Goal: Information Seeking & Learning: Learn about a topic

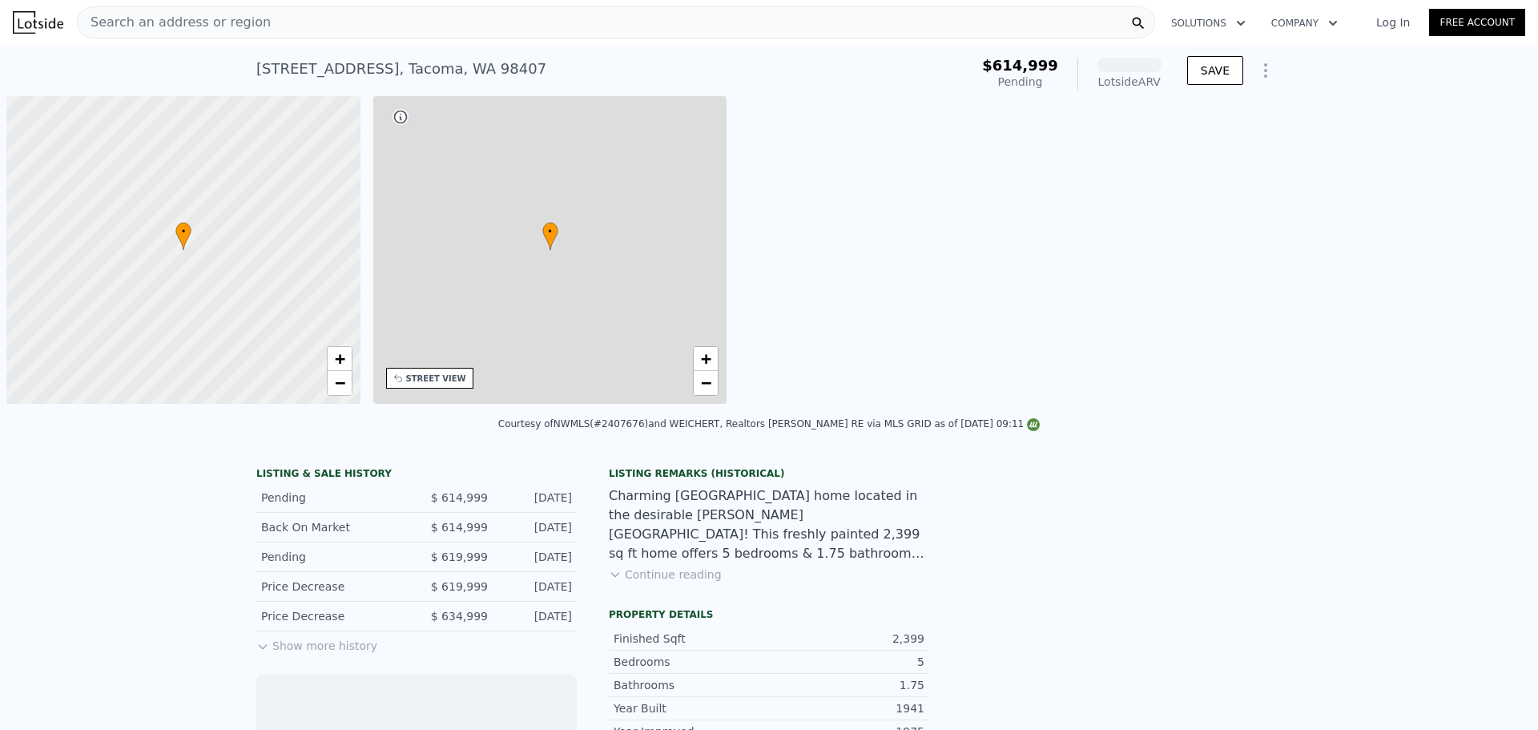
scroll to position [0, 6]
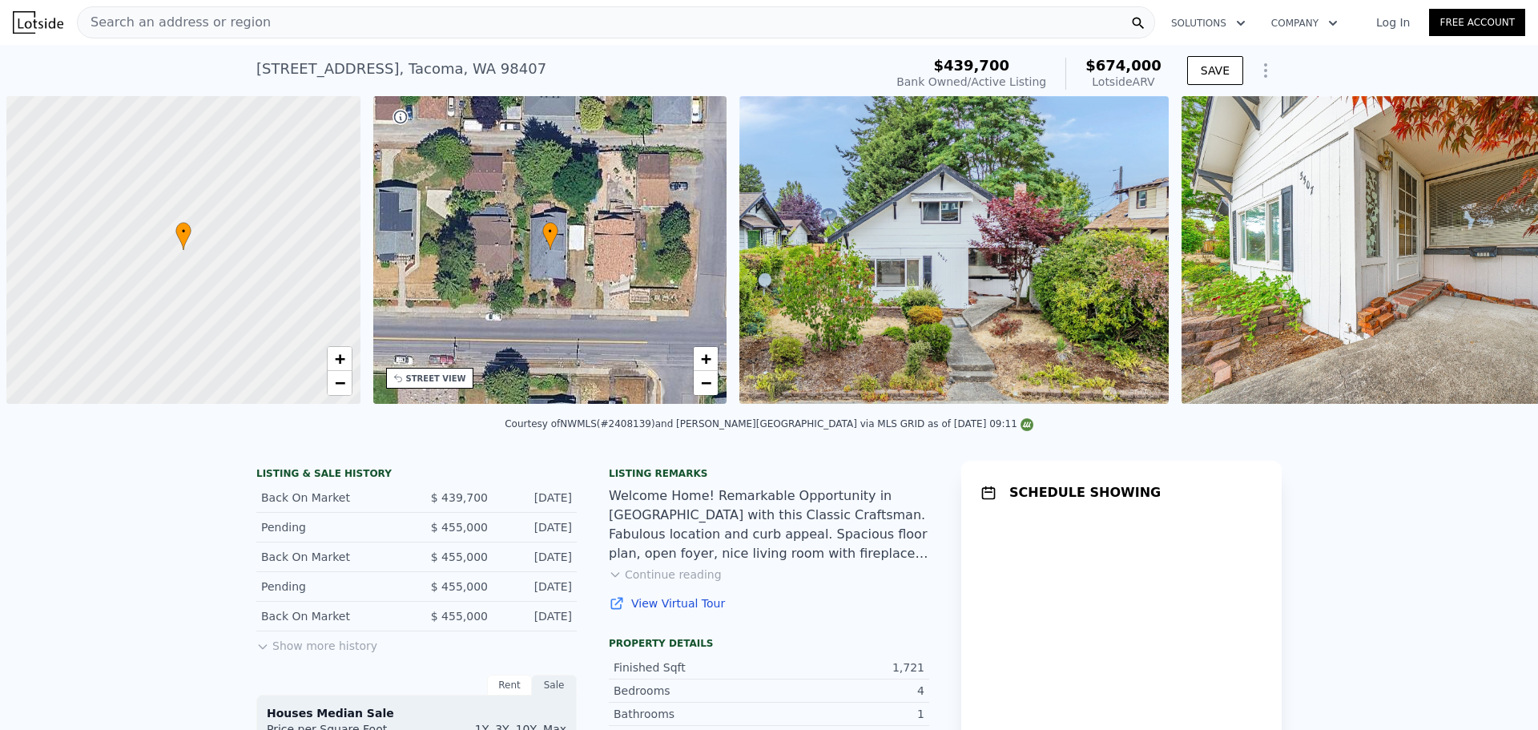
scroll to position [0, 6]
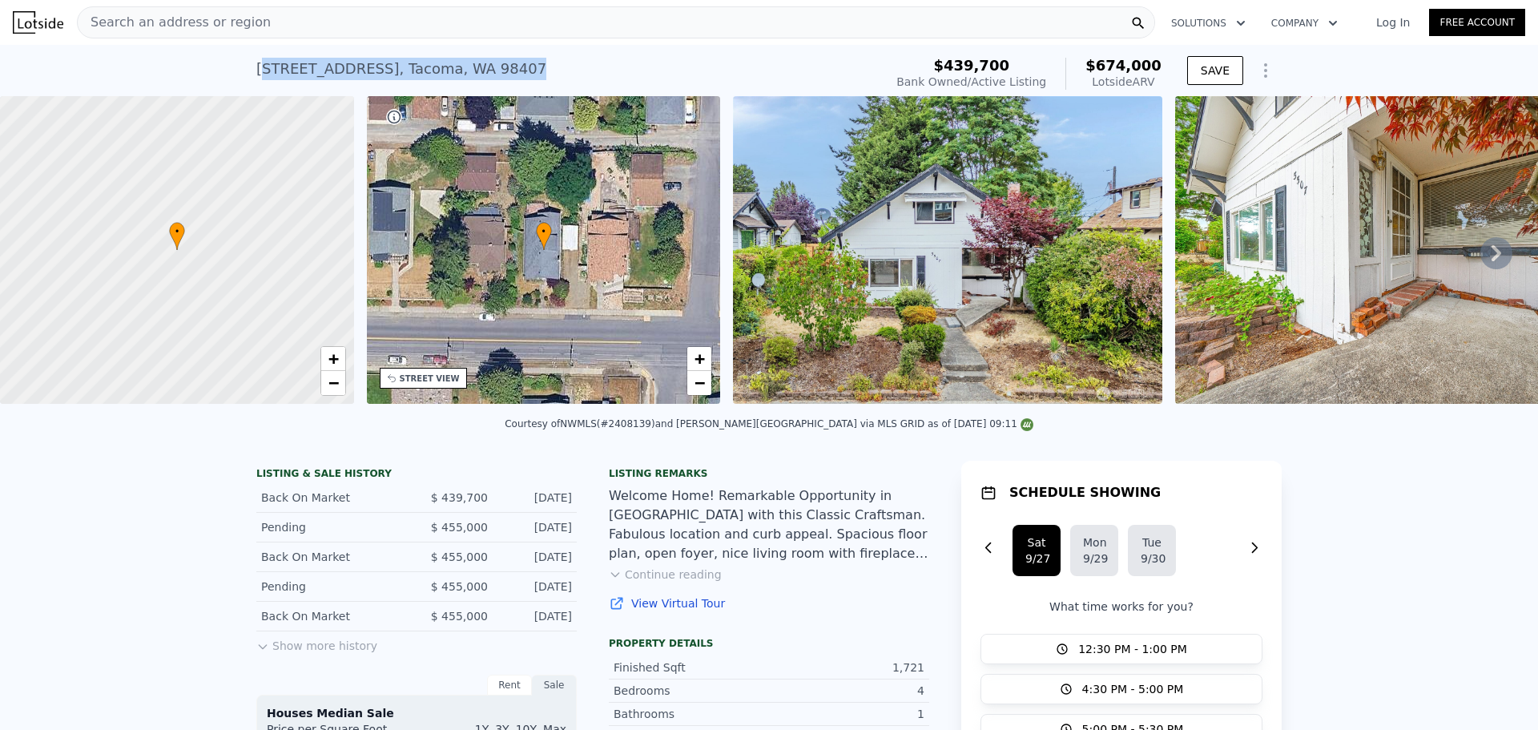
drag, startPoint x: 262, startPoint y: 75, endPoint x: 480, endPoint y: 68, distance: 218.0
click at [480, 68] on div "5507 N 45th St , Tacoma , WA 98407 Bank Owned / Active at $439,700 (~ARV $674k )" at bounding box center [566, 73] width 621 height 45
drag, startPoint x: 493, startPoint y: 65, endPoint x: 239, endPoint y: 72, distance: 254.1
click at [239, 72] on div "5507 N 45th St , Tacoma , WA 98407 Bank Owned / Active at $439,700 (~ARV $674k …" at bounding box center [769, 70] width 1538 height 51
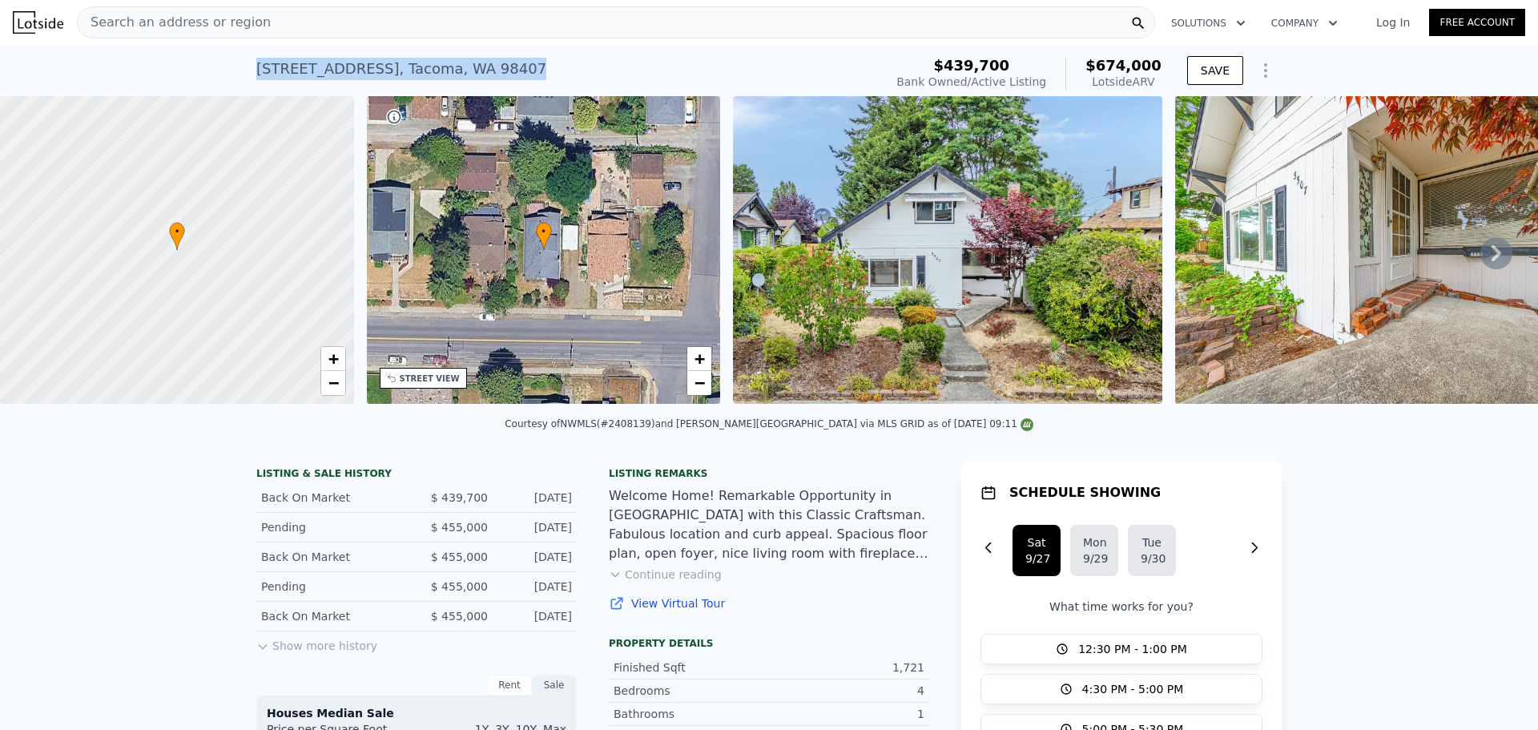
copy div "5507 N 45th St , Tacoma , WA 98407"
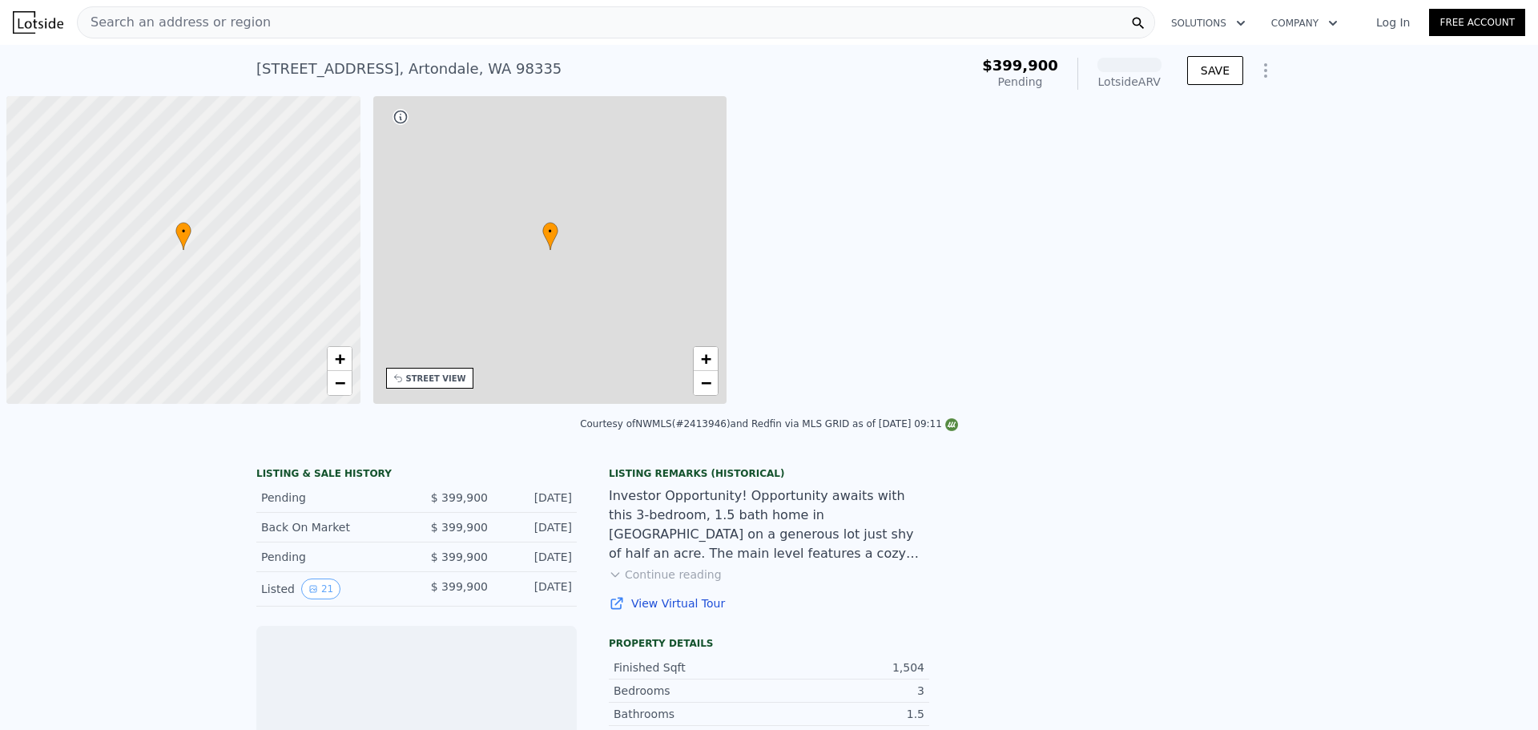
scroll to position [0, 6]
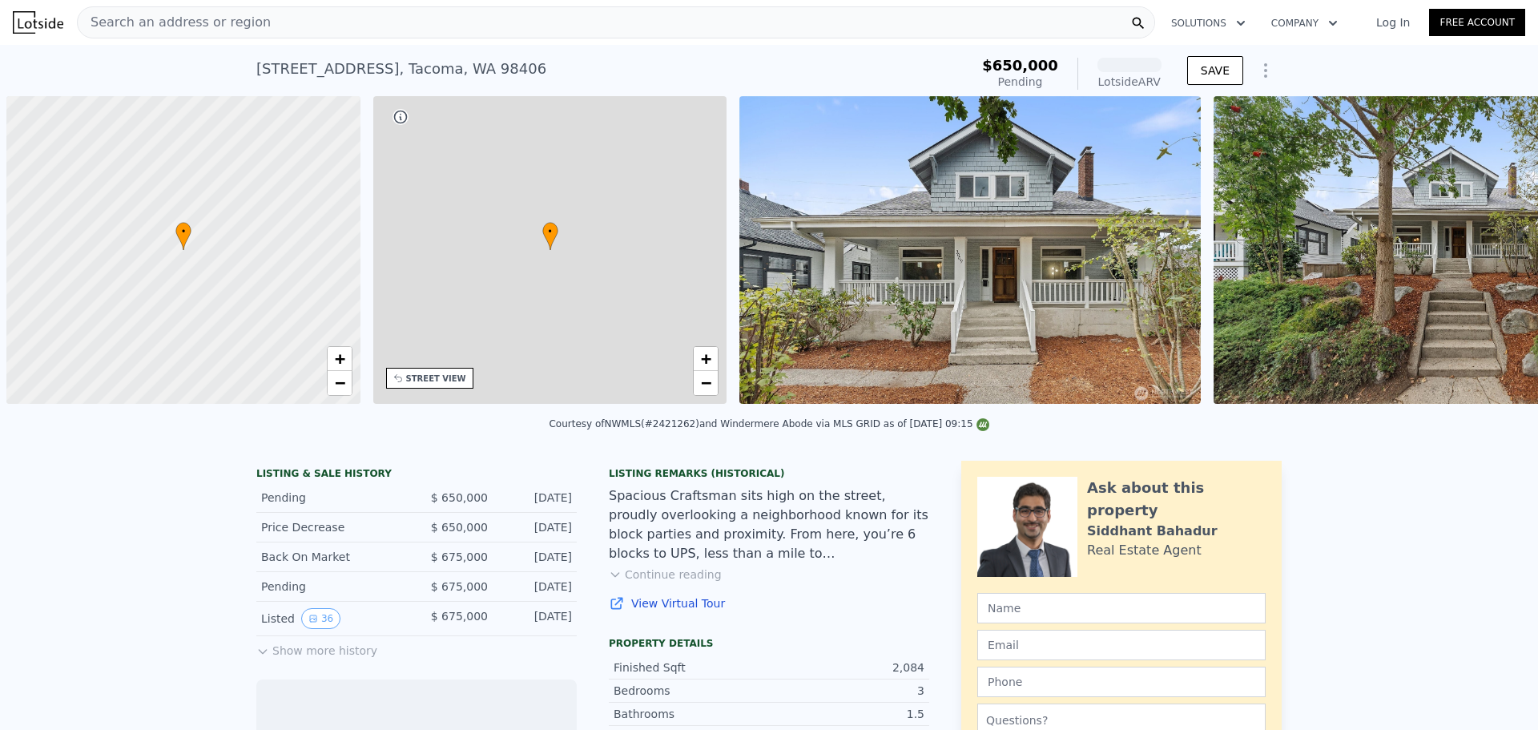
scroll to position [0, 6]
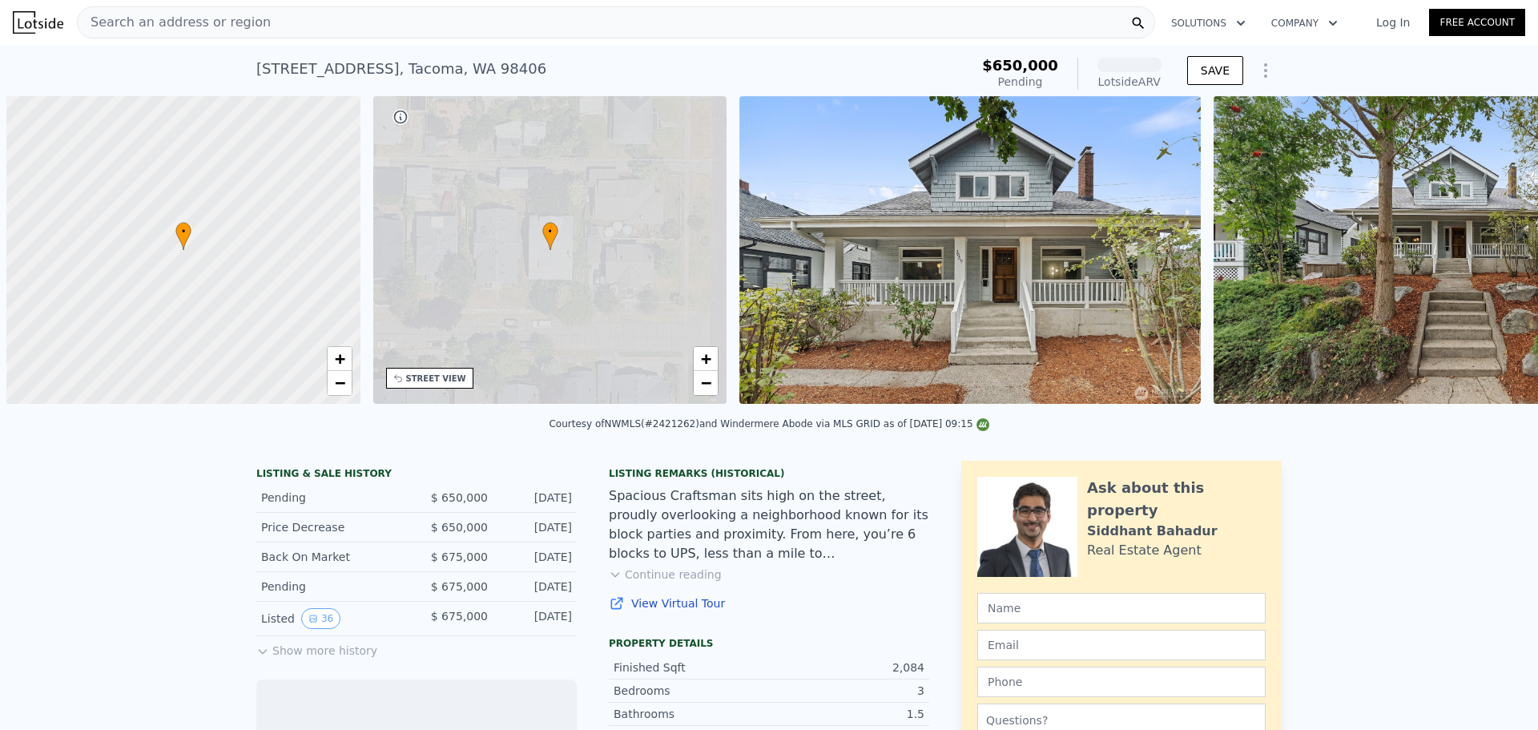
scroll to position [0, 6]
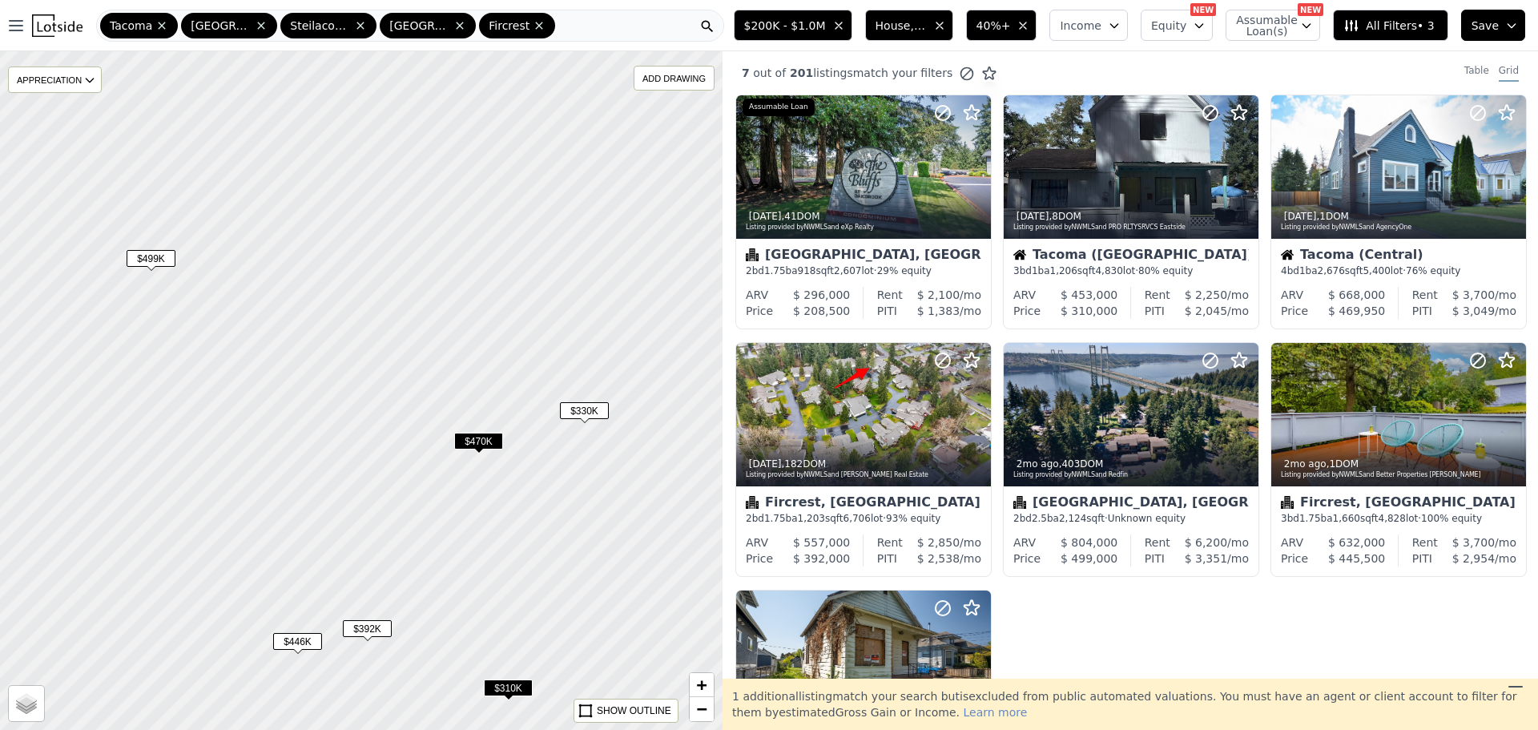
drag, startPoint x: 392, startPoint y: 485, endPoint x: 357, endPoint y: 483, distance: 35.3
click at [357, 495] on div at bounding box center [360, 391] width 867 height 814
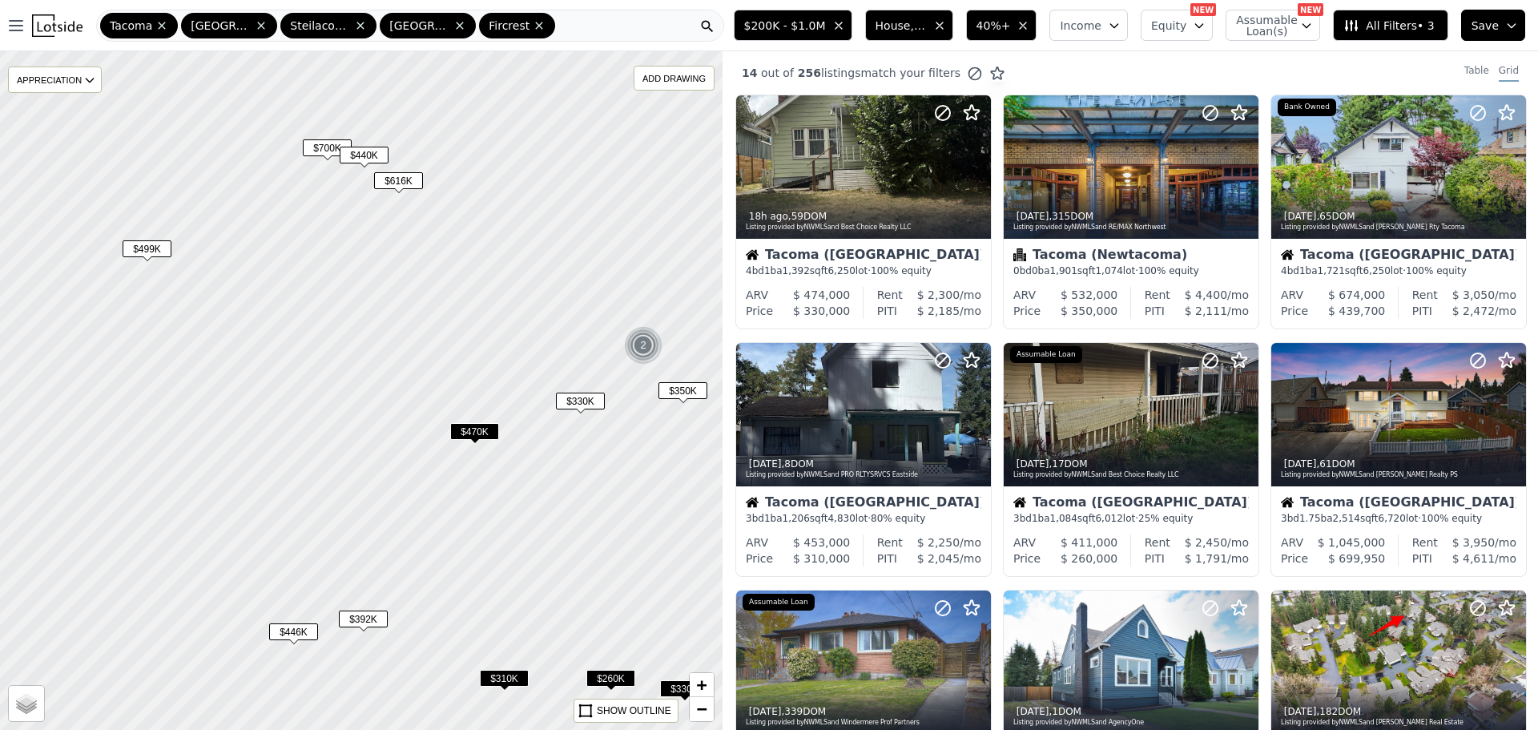
click at [373, 167] on div "$440K" at bounding box center [364, 158] width 49 height 23
click at [399, 181] on span "$616K" at bounding box center [398, 180] width 49 height 17
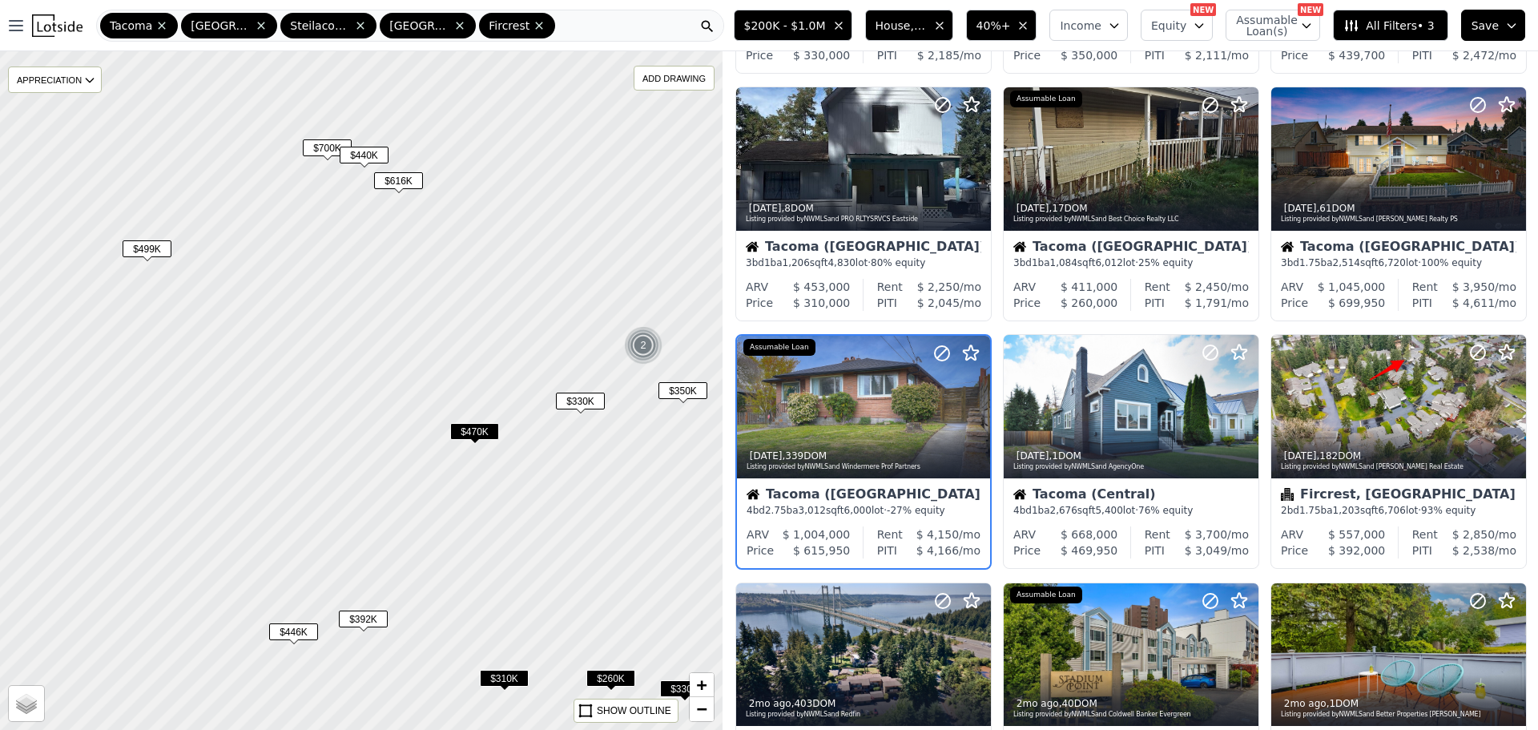
scroll to position [291, 0]
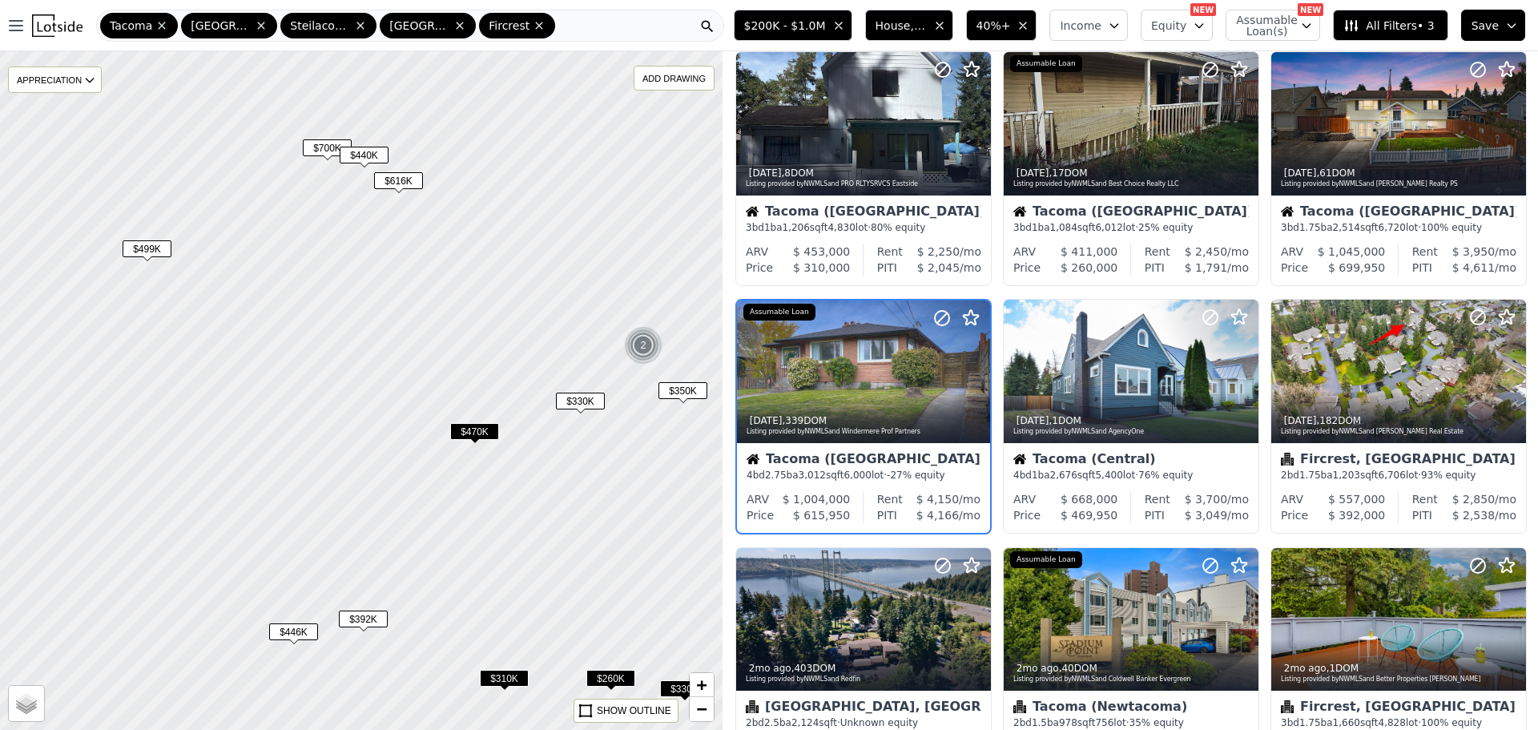
click at [375, 147] on span "$440K" at bounding box center [364, 155] width 49 height 17
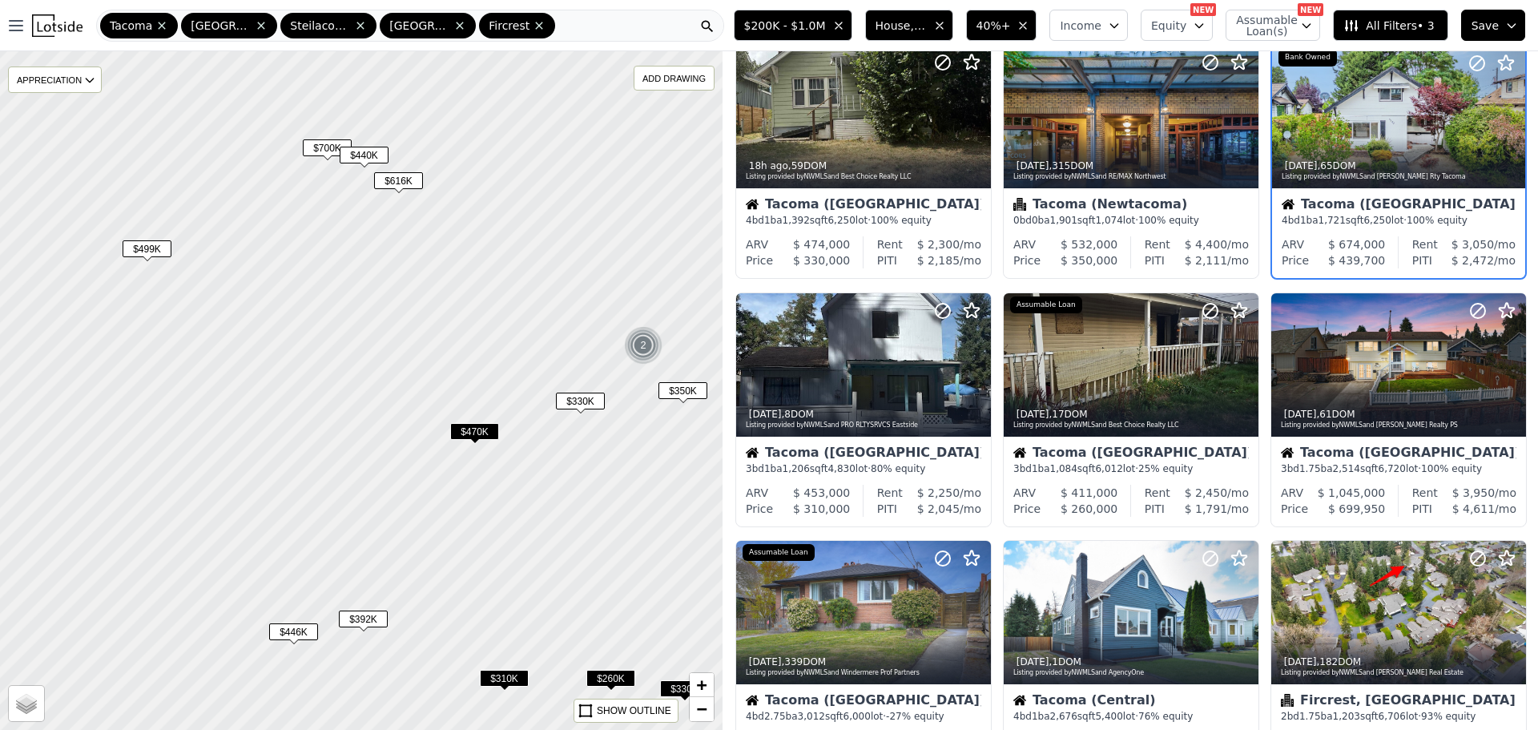
scroll to position [0, 0]
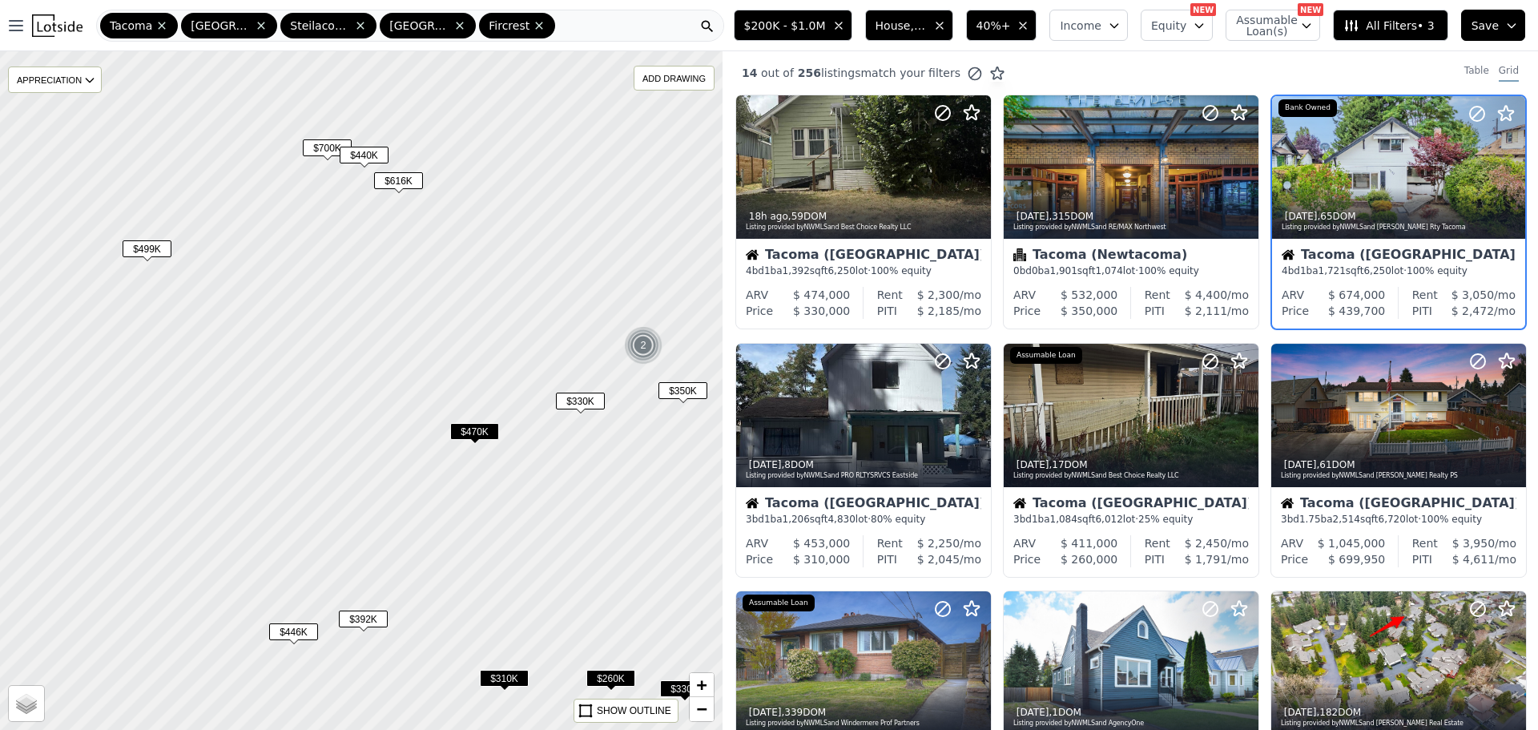
click at [314, 151] on span "$700K" at bounding box center [327, 147] width 49 height 17
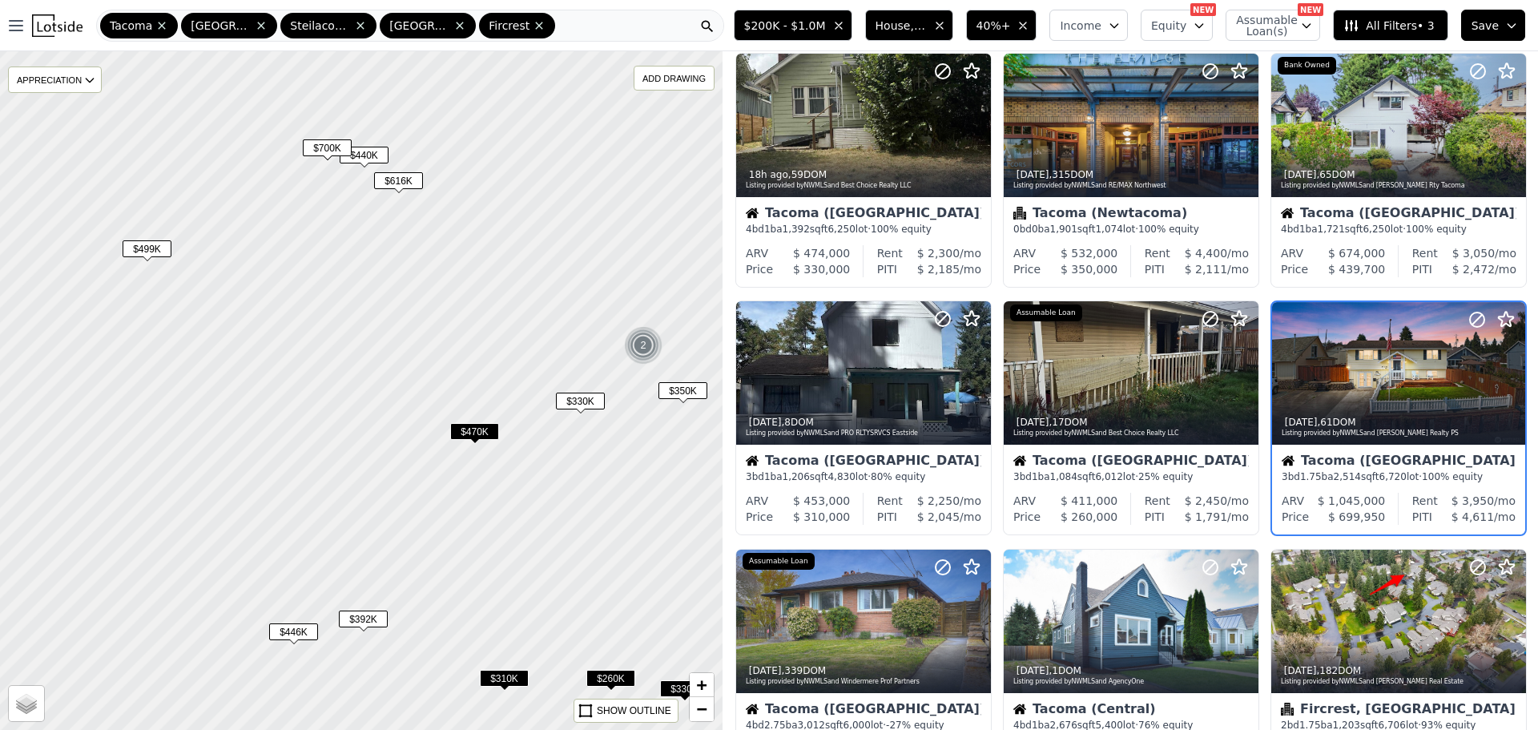
scroll to position [43, 0]
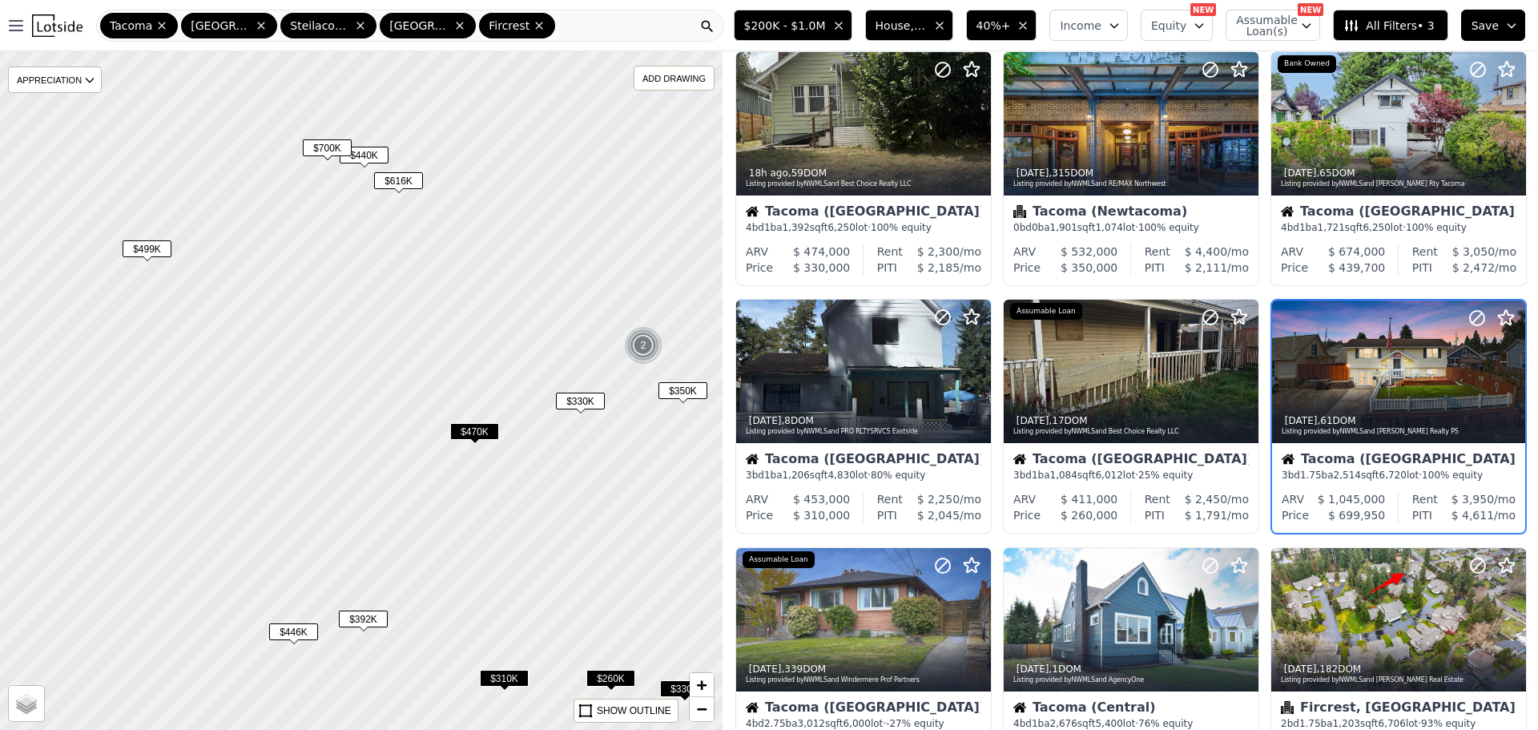
click at [666, 396] on span "$350K" at bounding box center [683, 390] width 49 height 17
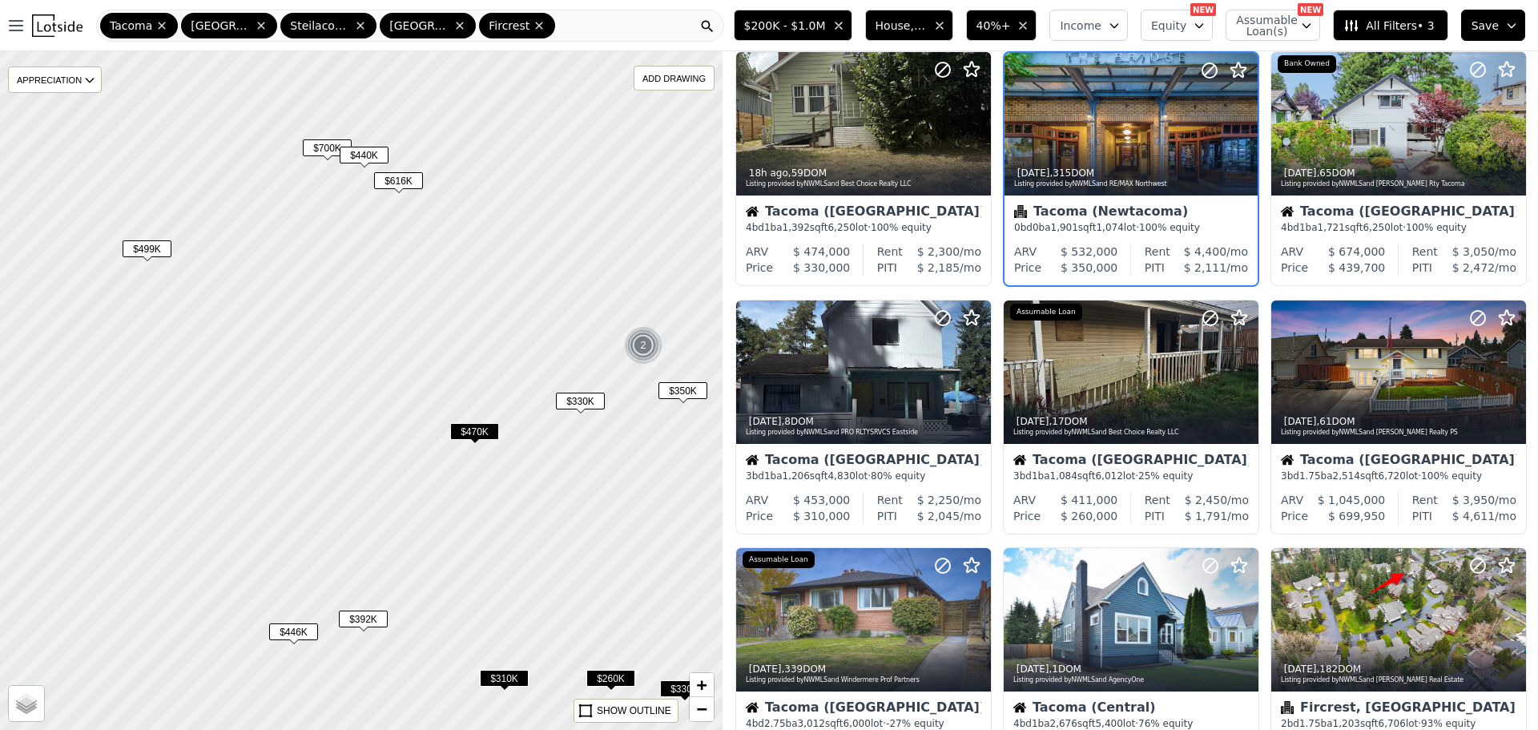
scroll to position [0, 0]
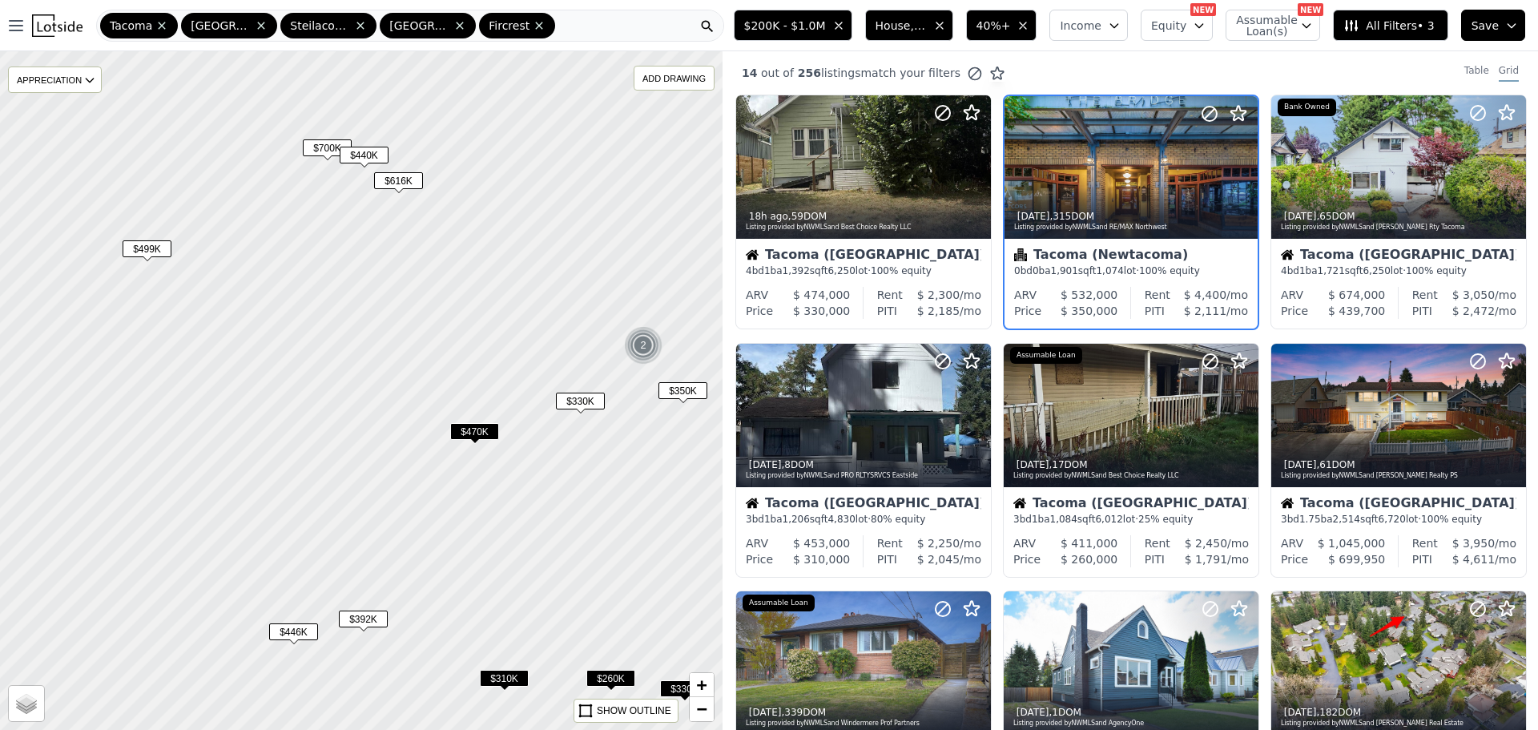
click at [641, 347] on div "2" at bounding box center [643, 345] width 38 height 38
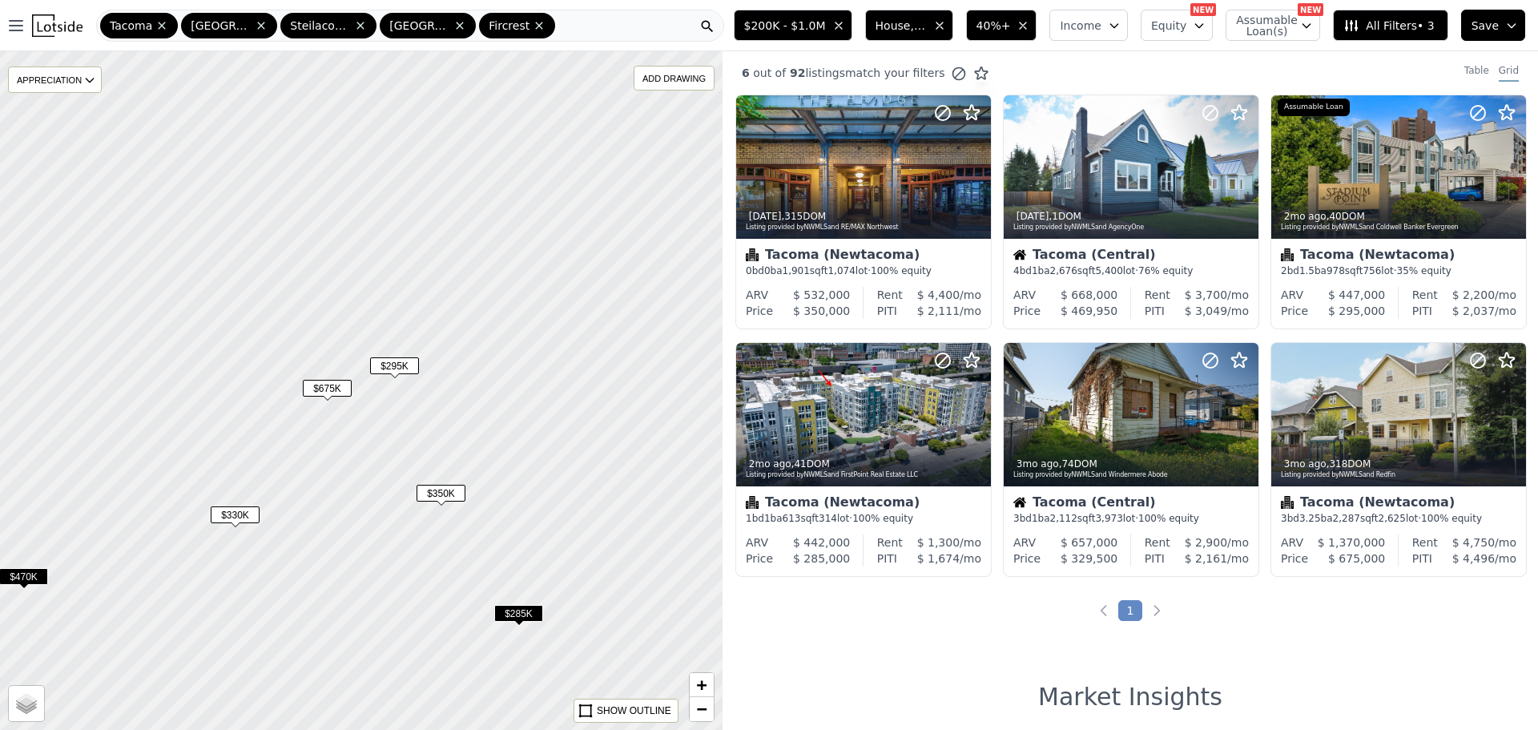
click at [400, 372] on span "$295K" at bounding box center [394, 365] width 49 height 17
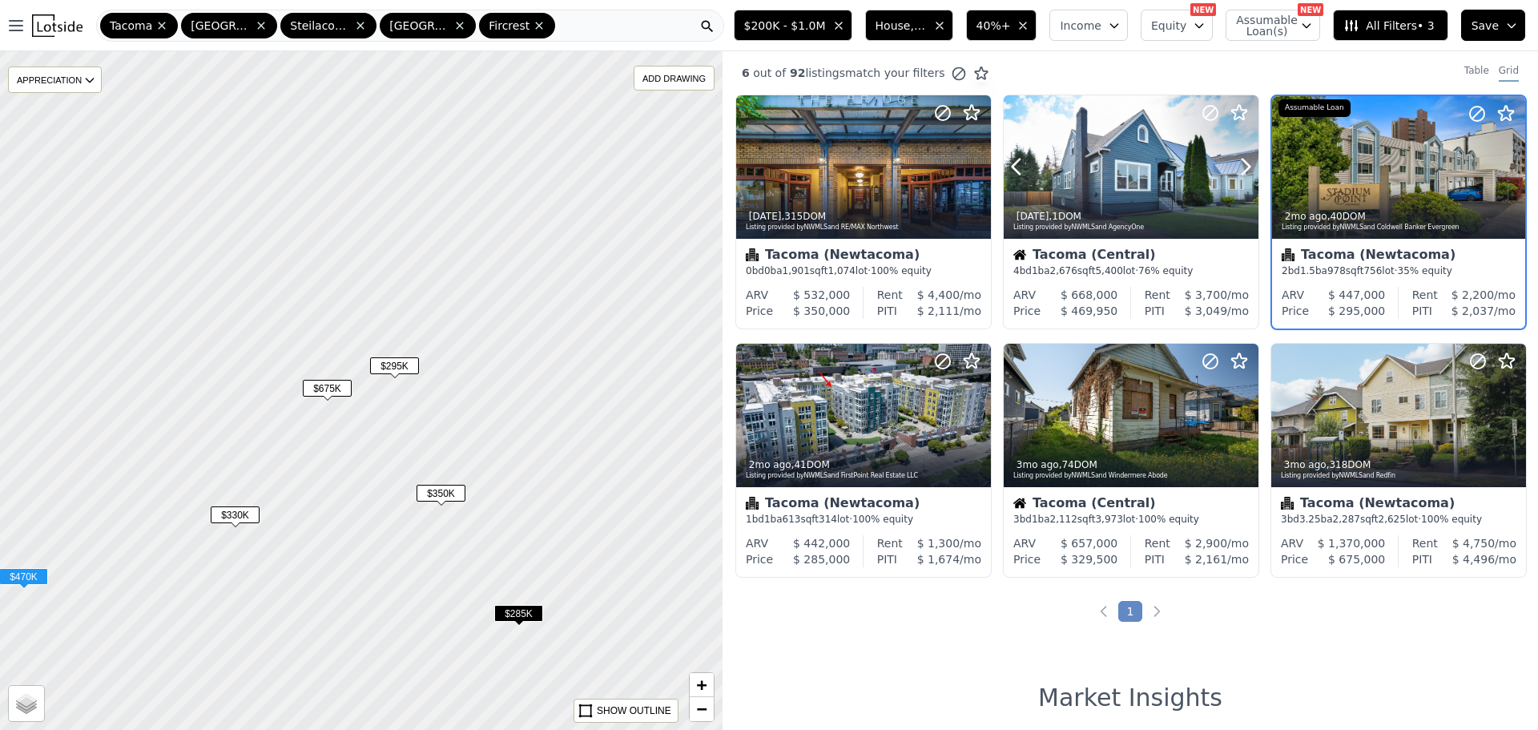
click at [1337, 183] on div at bounding box center [1398, 167] width 253 height 143
click at [320, 397] on div "$675K" at bounding box center [327, 391] width 49 height 23
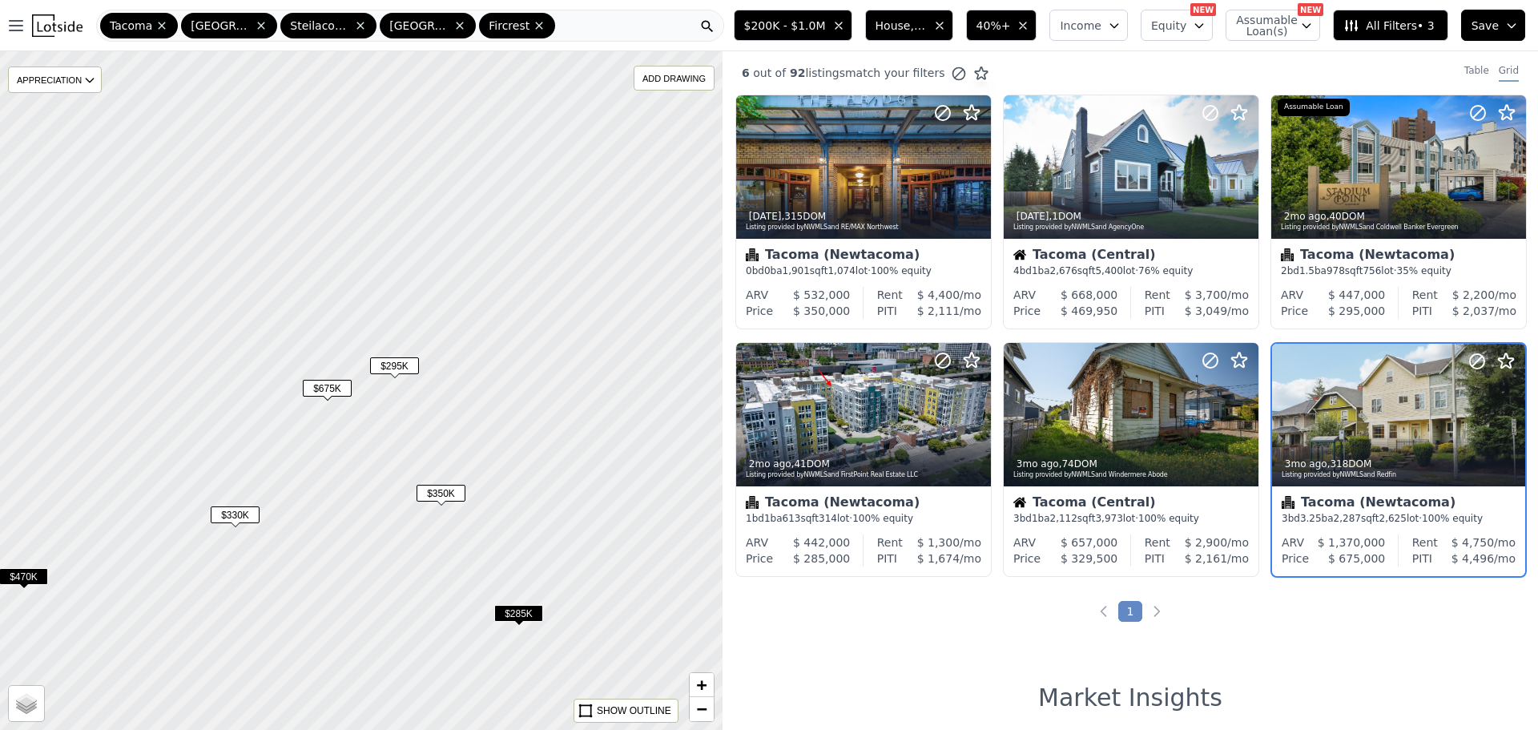
scroll to position [43, 0]
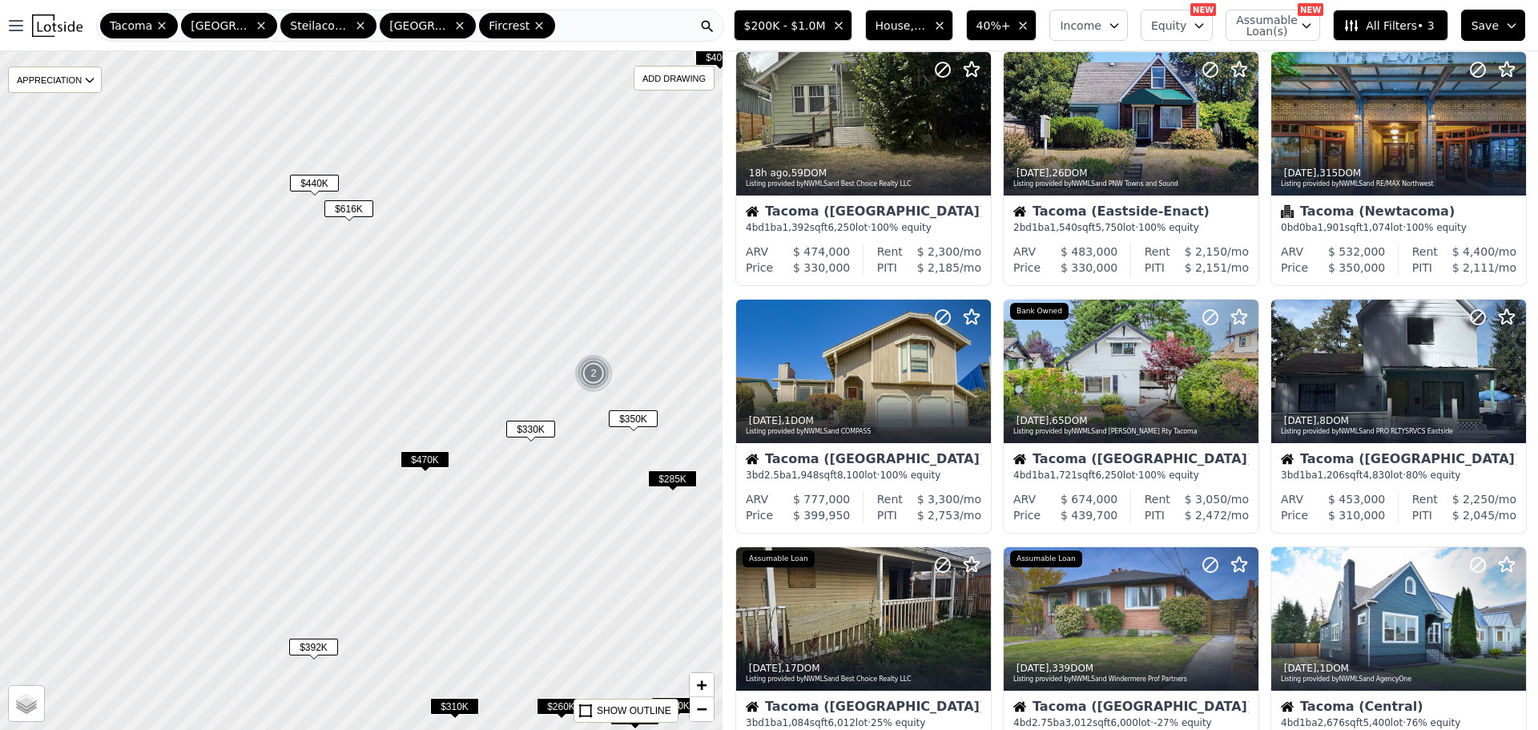
drag, startPoint x: 417, startPoint y: 340, endPoint x: 490, endPoint y: 367, distance: 76.8
click at [494, 349] on div at bounding box center [361, 390] width 867 height 814
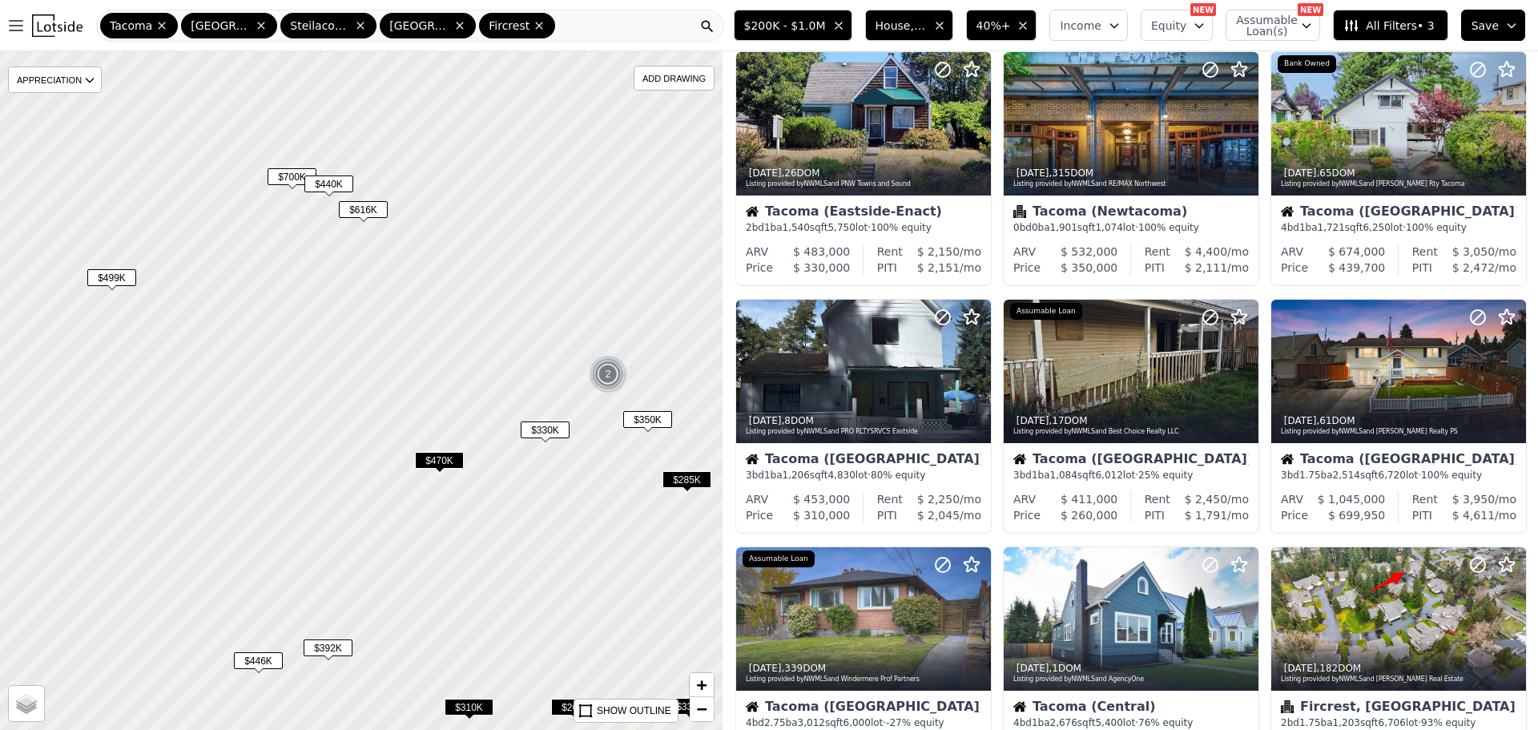
click at [428, 456] on span "$470K" at bounding box center [439, 460] width 49 height 17
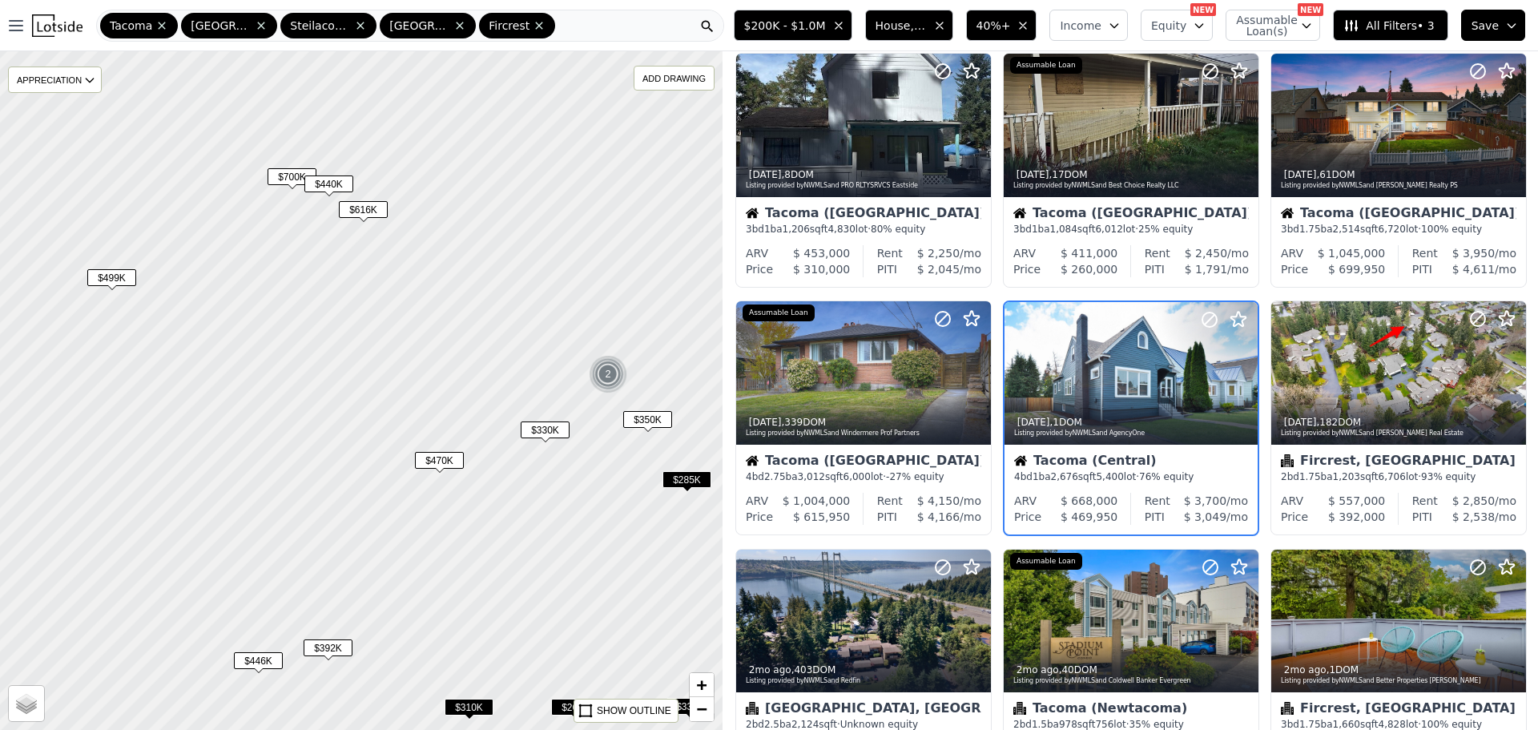
scroll to position [291, 0]
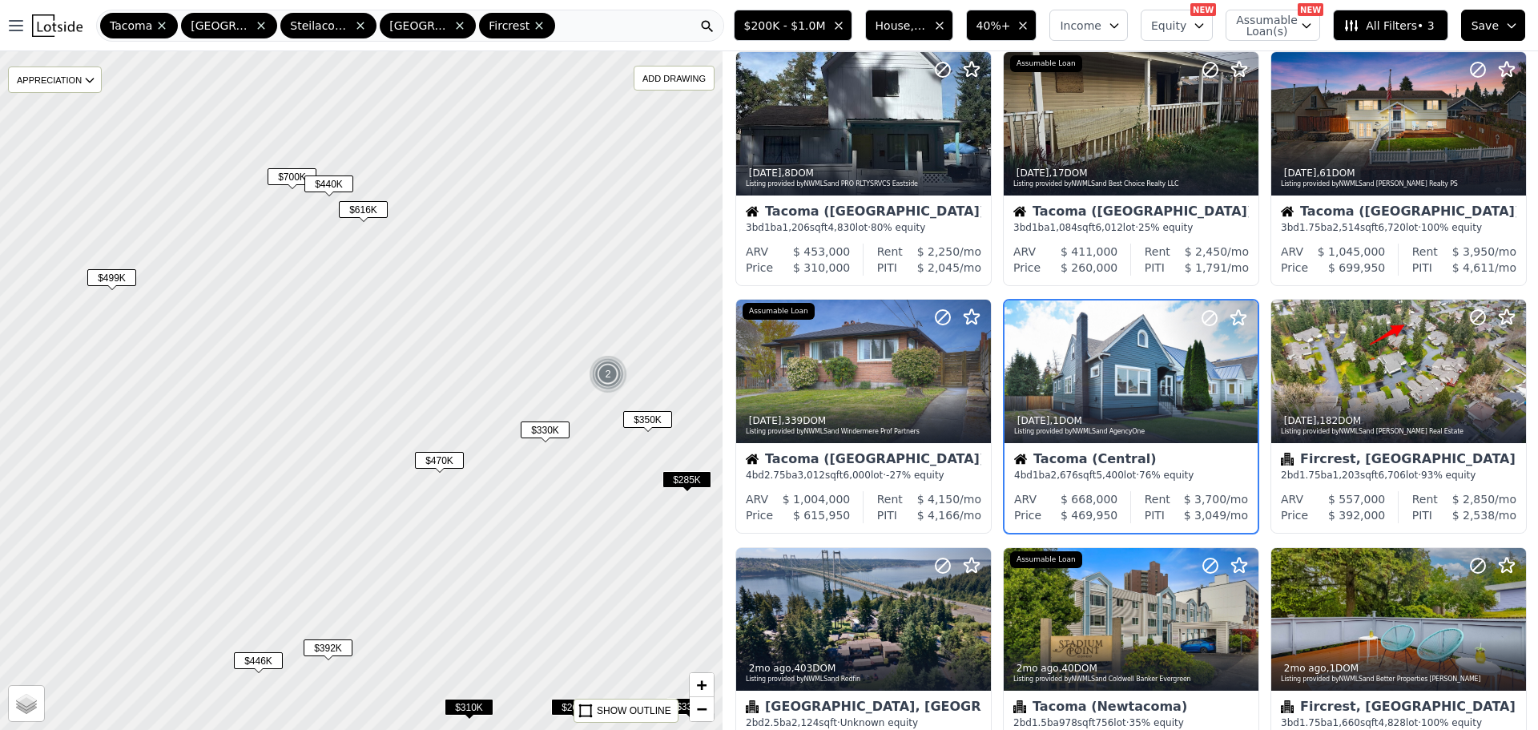
click at [540, 427] on span "$330K" at bounding box center [545, 429] width 49 height 17
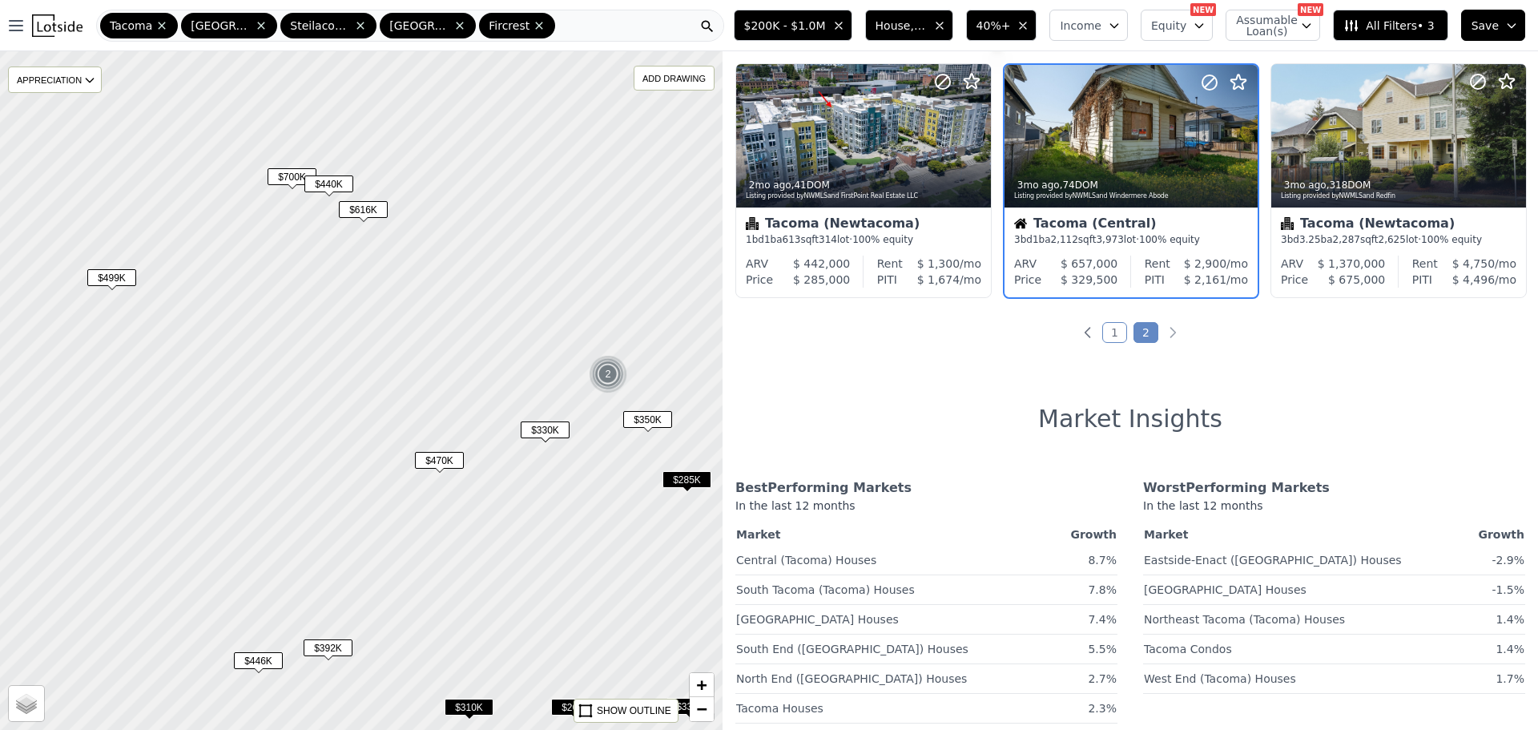
scroll to position [0, 0]
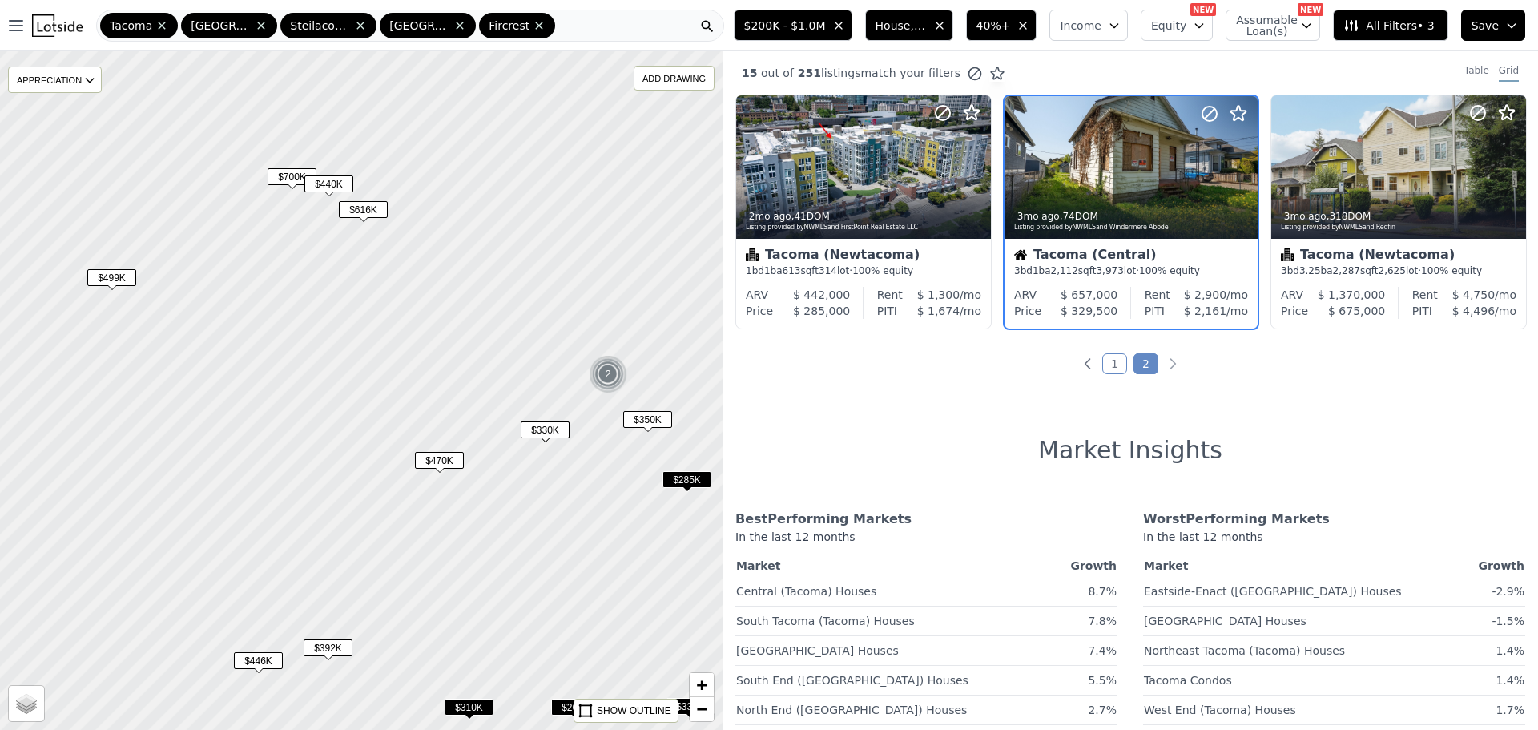
click at [678, 484] on span "$285K" at bounding box center [687, 479] width 49 height 17
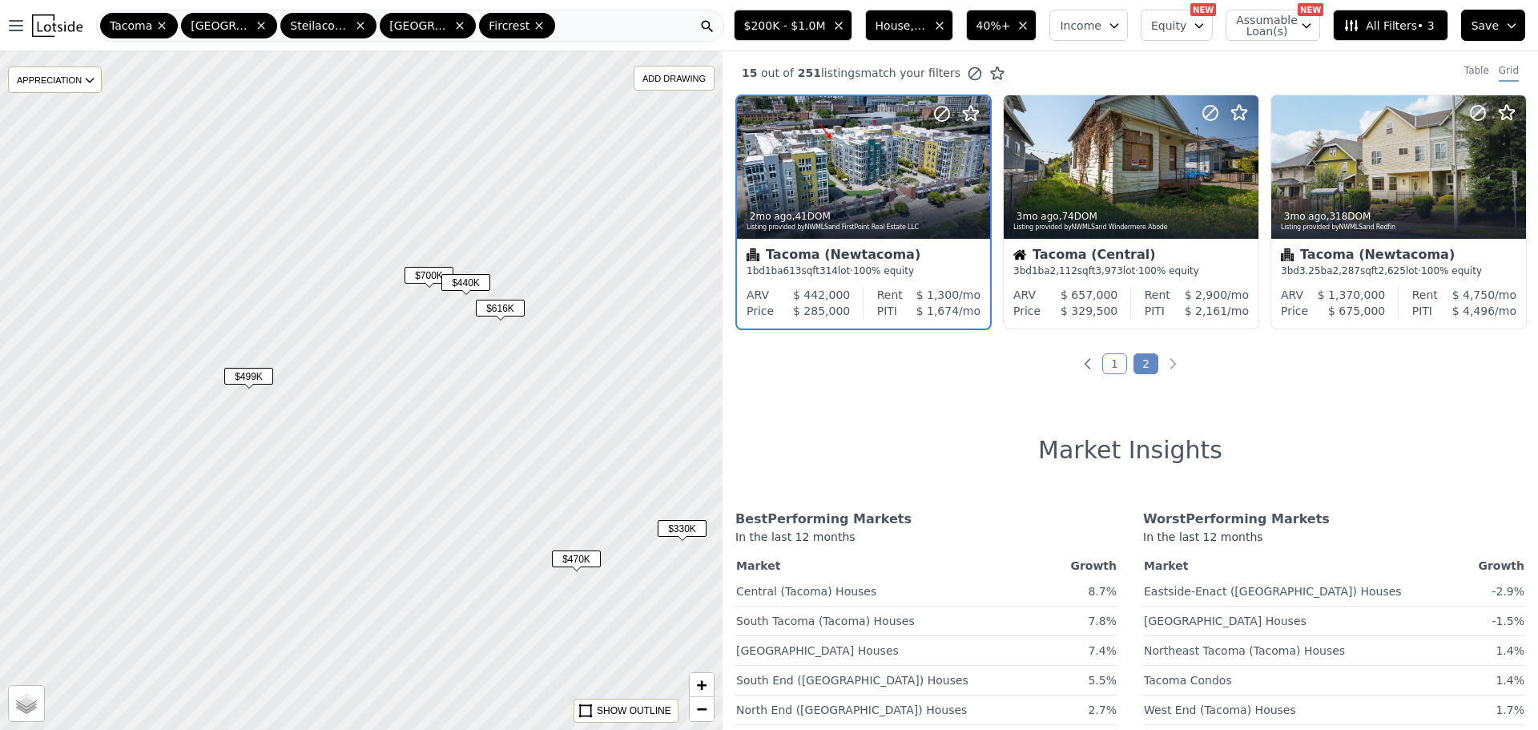
drag, startPoint x: 333, startPoint y: 385, endPoint x: 470, endPoint y: 484, distance: 168.8
click at [470, 484] on div at bounding box center [361, 390] width 867 height 814
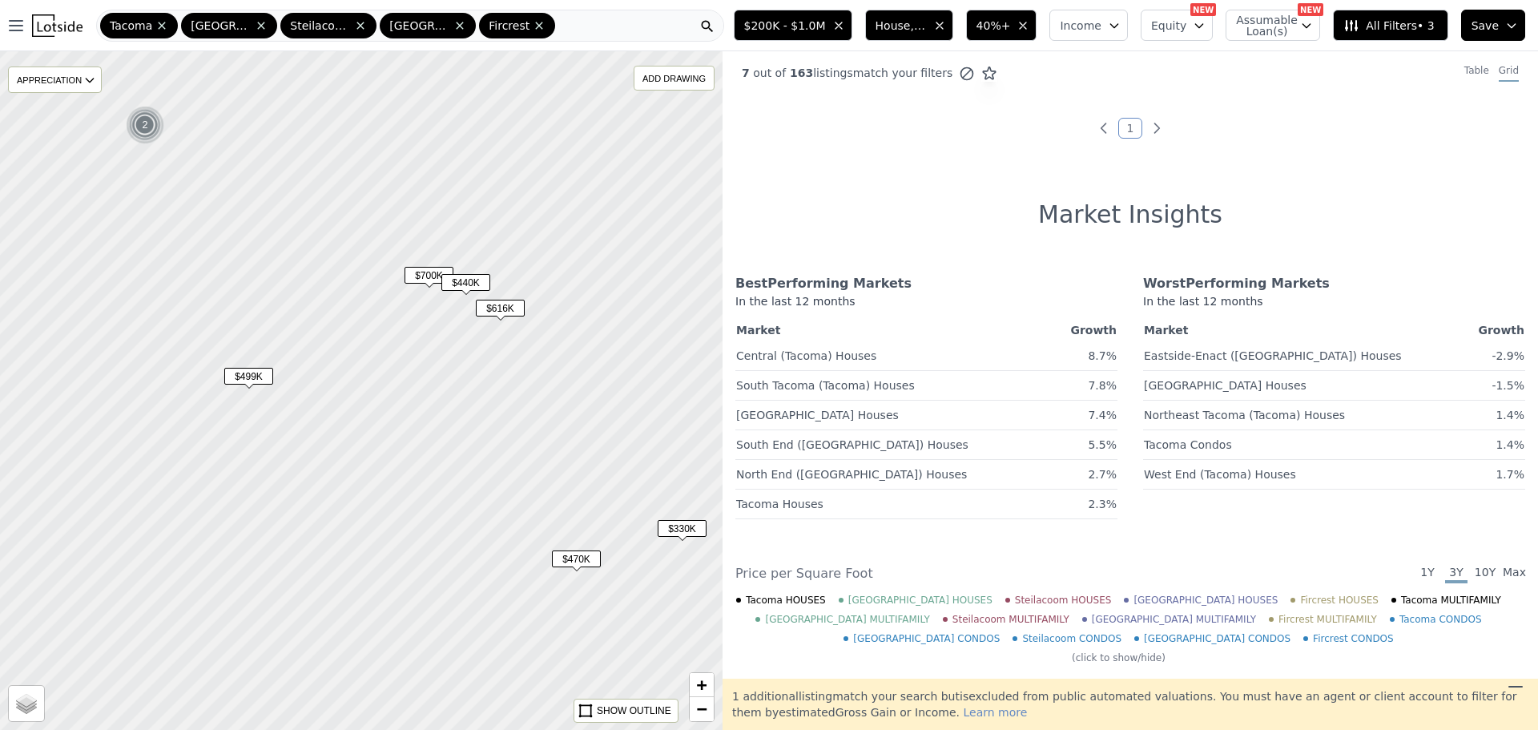
click at [260, 375] on span "$499K" at bounding box center [248, 376] width 49 height 17
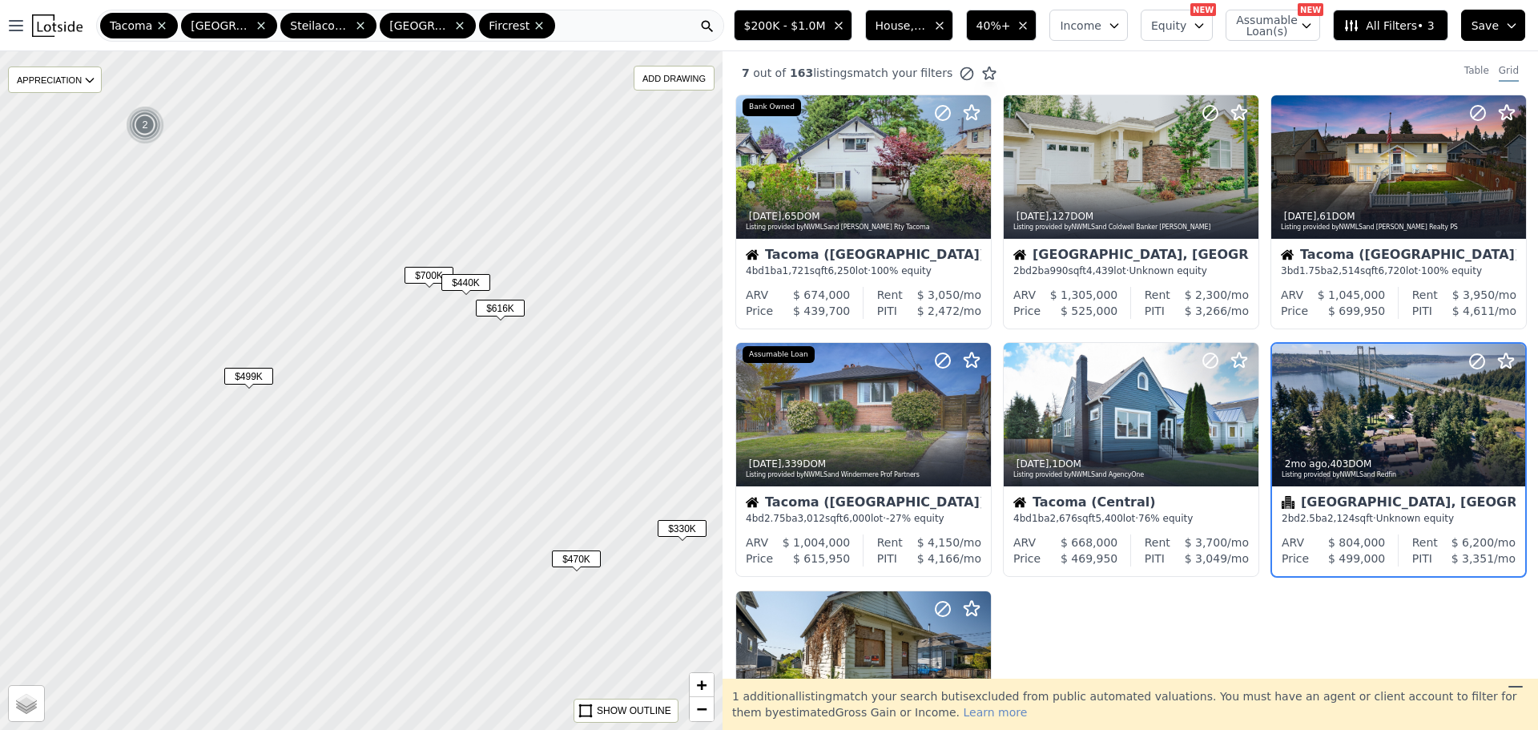
scroll to position [95, 0]
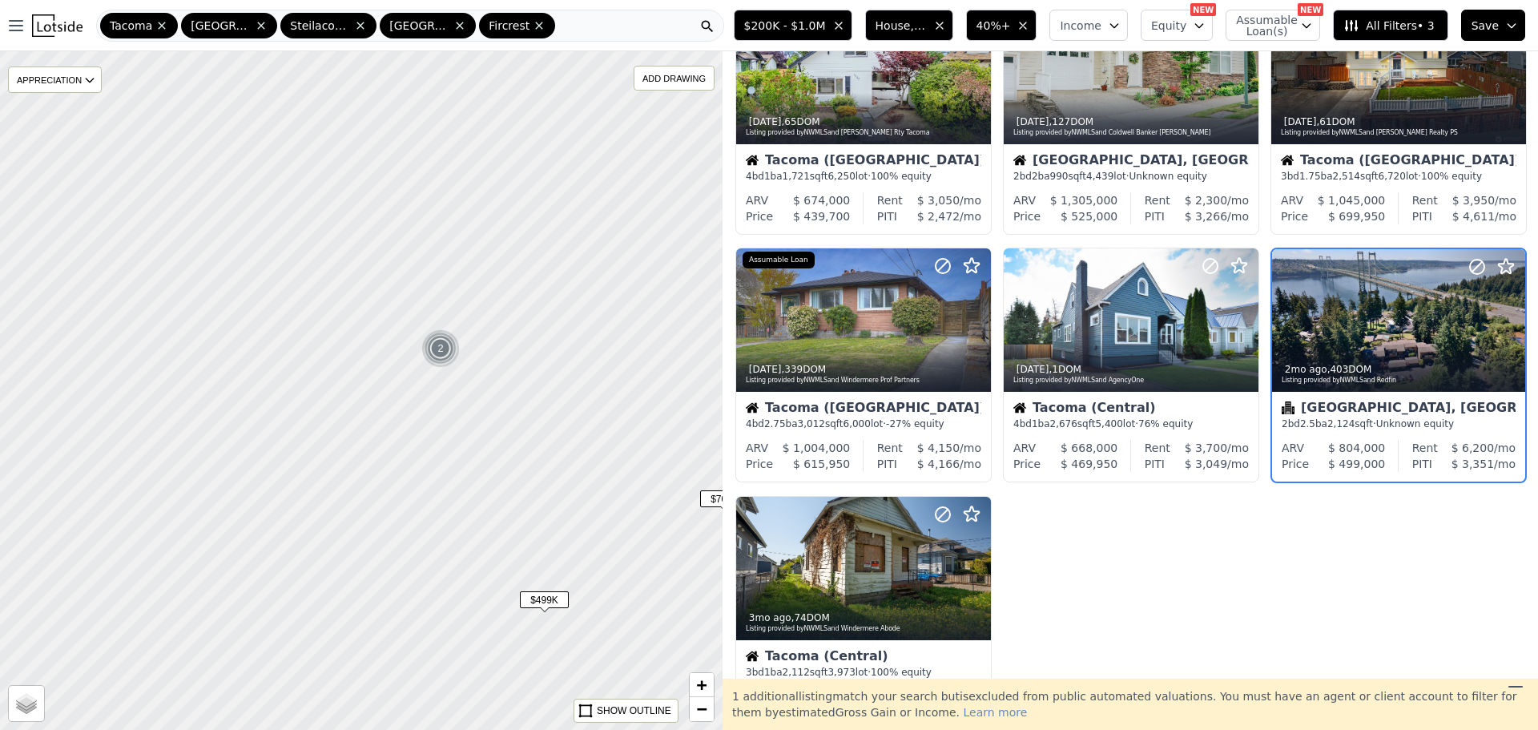
drag, startPoint x: 191, startPoint y: 278, endPoint x: 487, endPoint y: 502, distance: 370.6
click at [487, 502] on div at bounding box center [361, 390] width 867 height 814
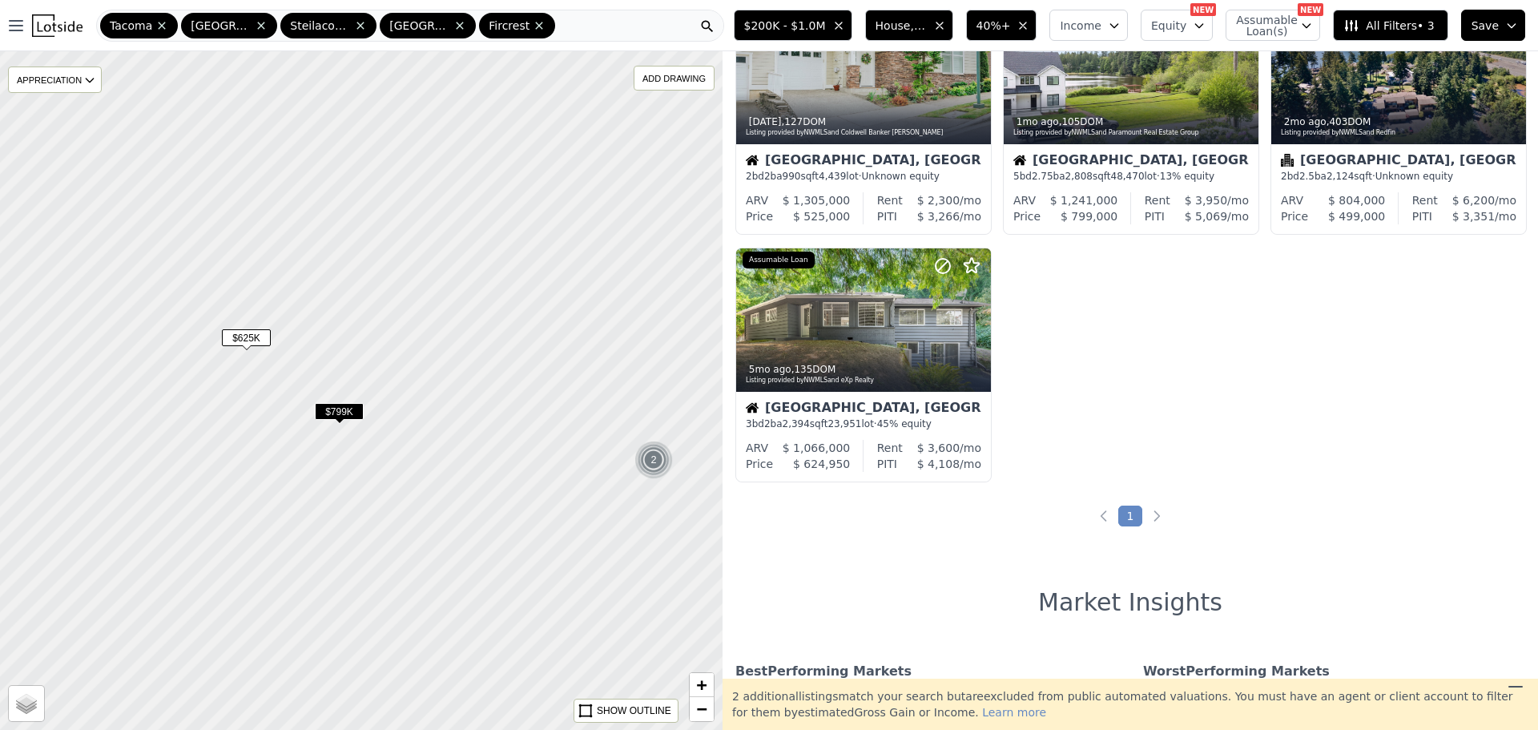
drag, startPoint x: 152, startPoint y: 270, endPoint x: 329, endPoint y: 369, distance: 203.0
click at [336, 371] on div at bounding box center [360, 389] width 867 height 814
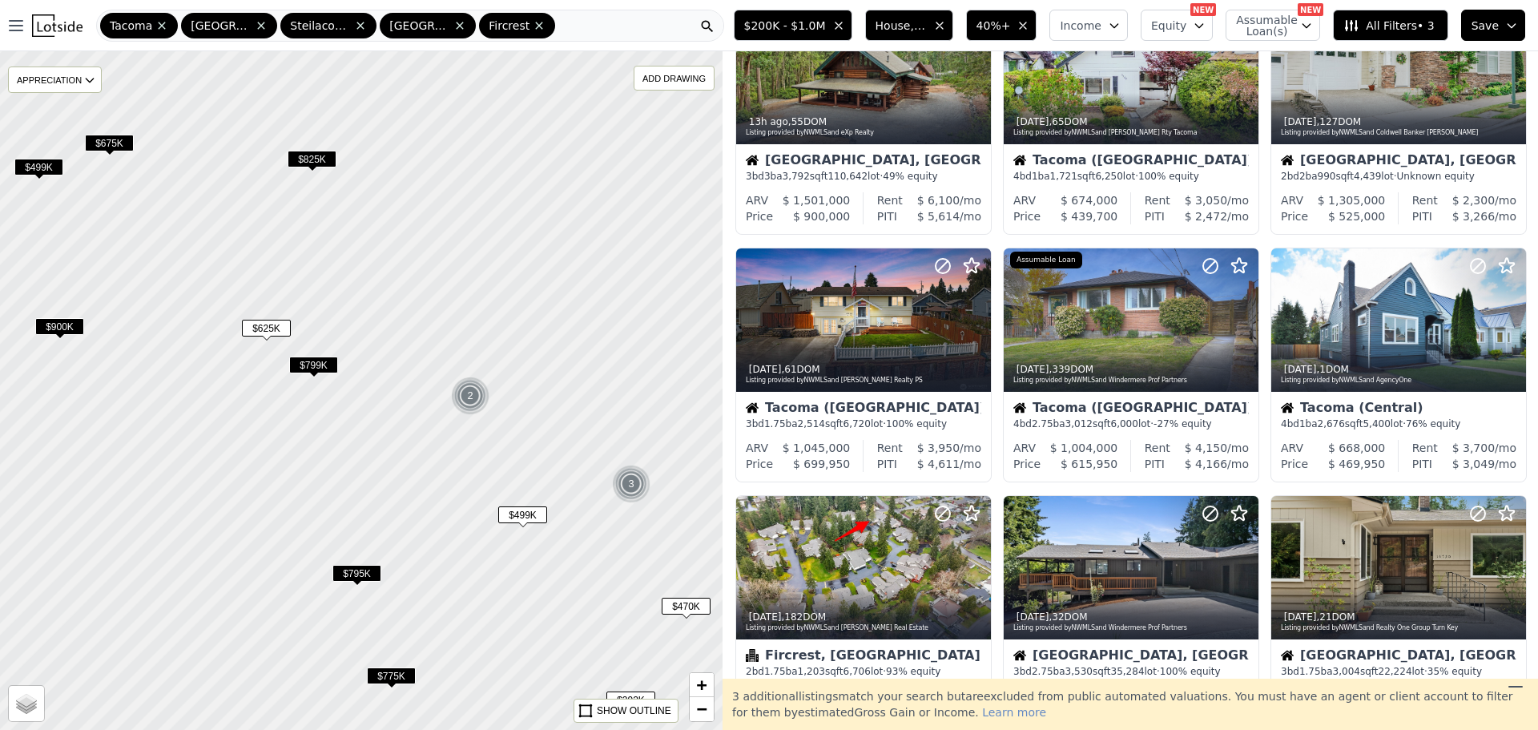
drag, startPoint x: 496, startPoint y: 513, endPoint x: 407, endPoint y: 414, distance: 132.7
click at [407, 414] on div at bounding box center [356, 378] width 867 height 814
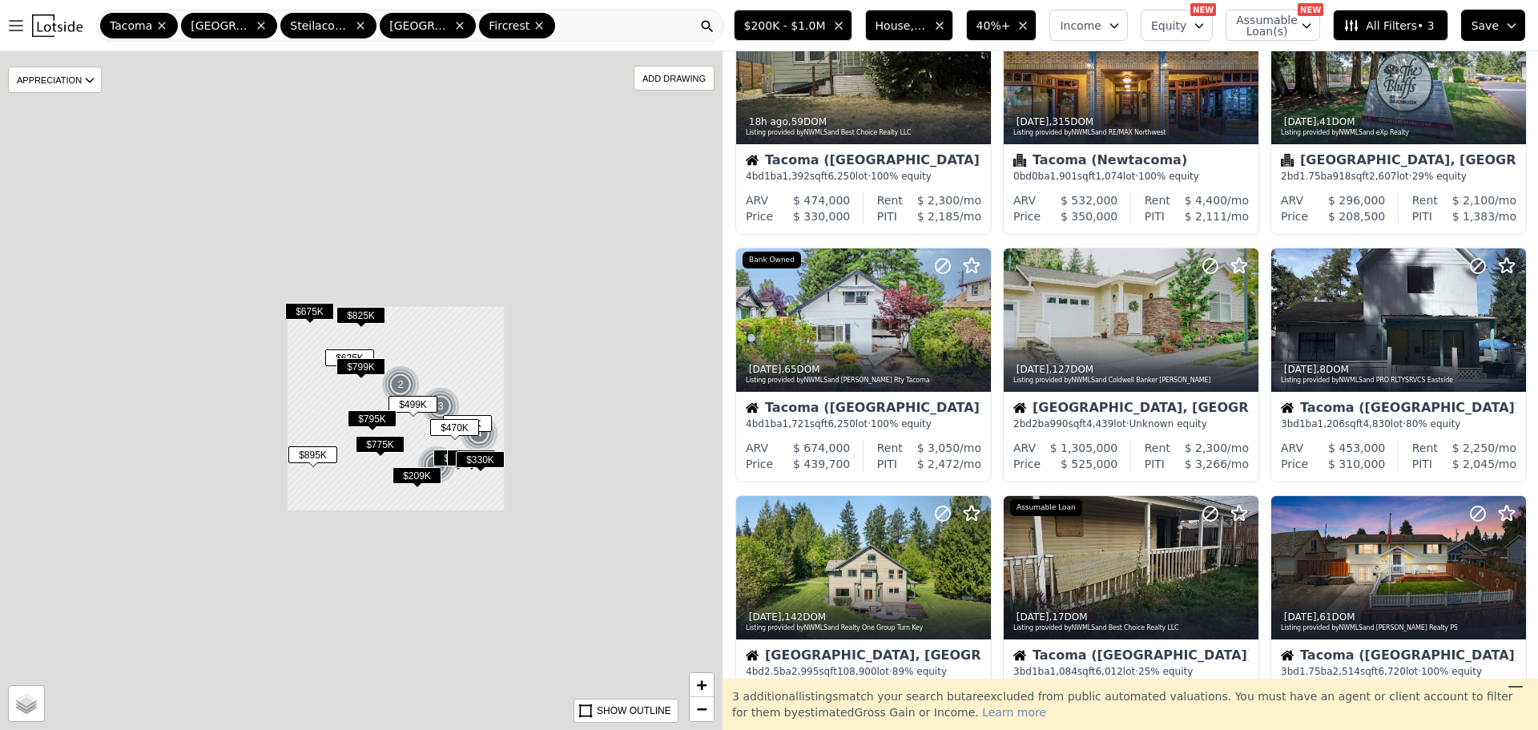
scroll to position [342, 0]
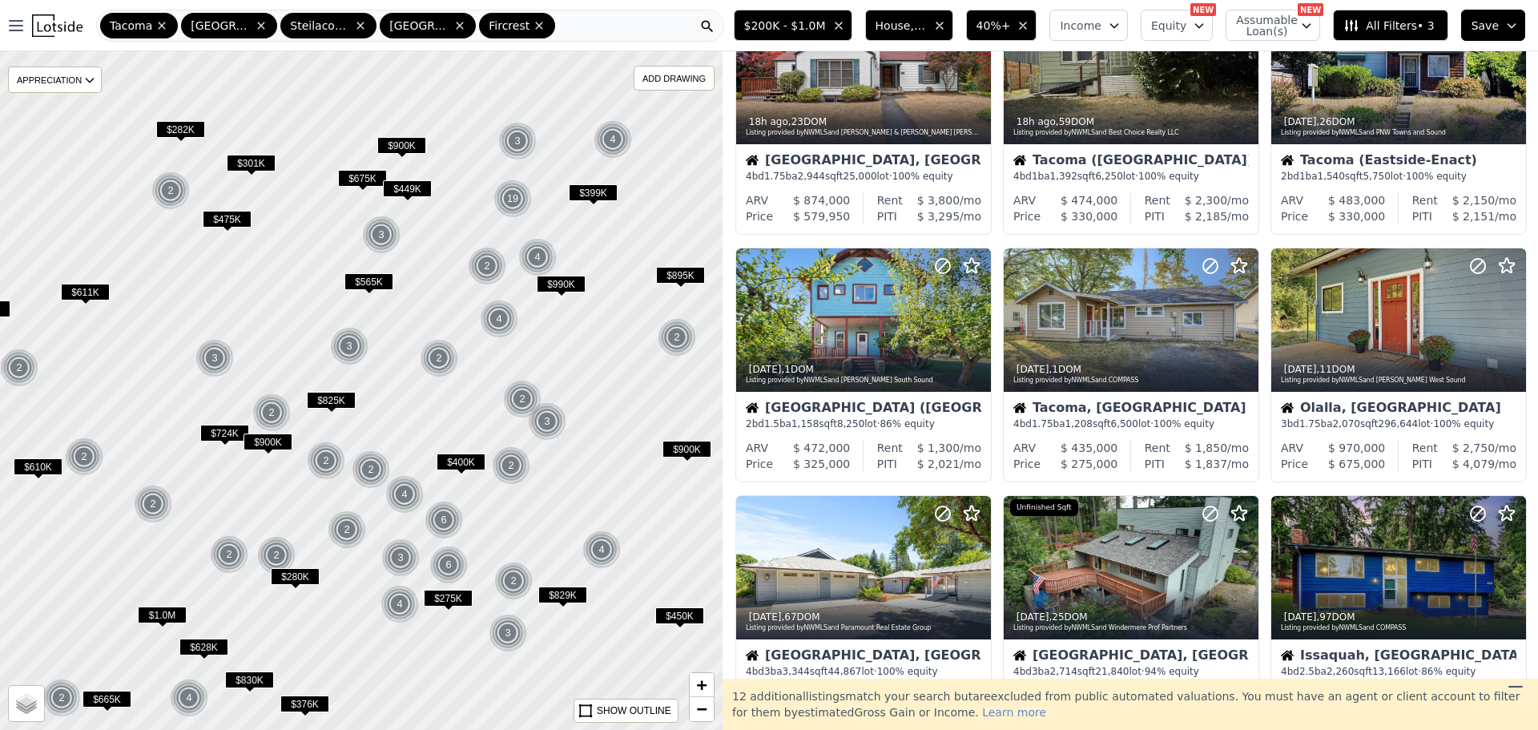
drag, startPoint x: 502, startPoint y: 345, endPoint x: 500, endPoint y: 383, distance: 38.5
click at [500, 383] on div at bounding box center [361, 390] width 867 height 814
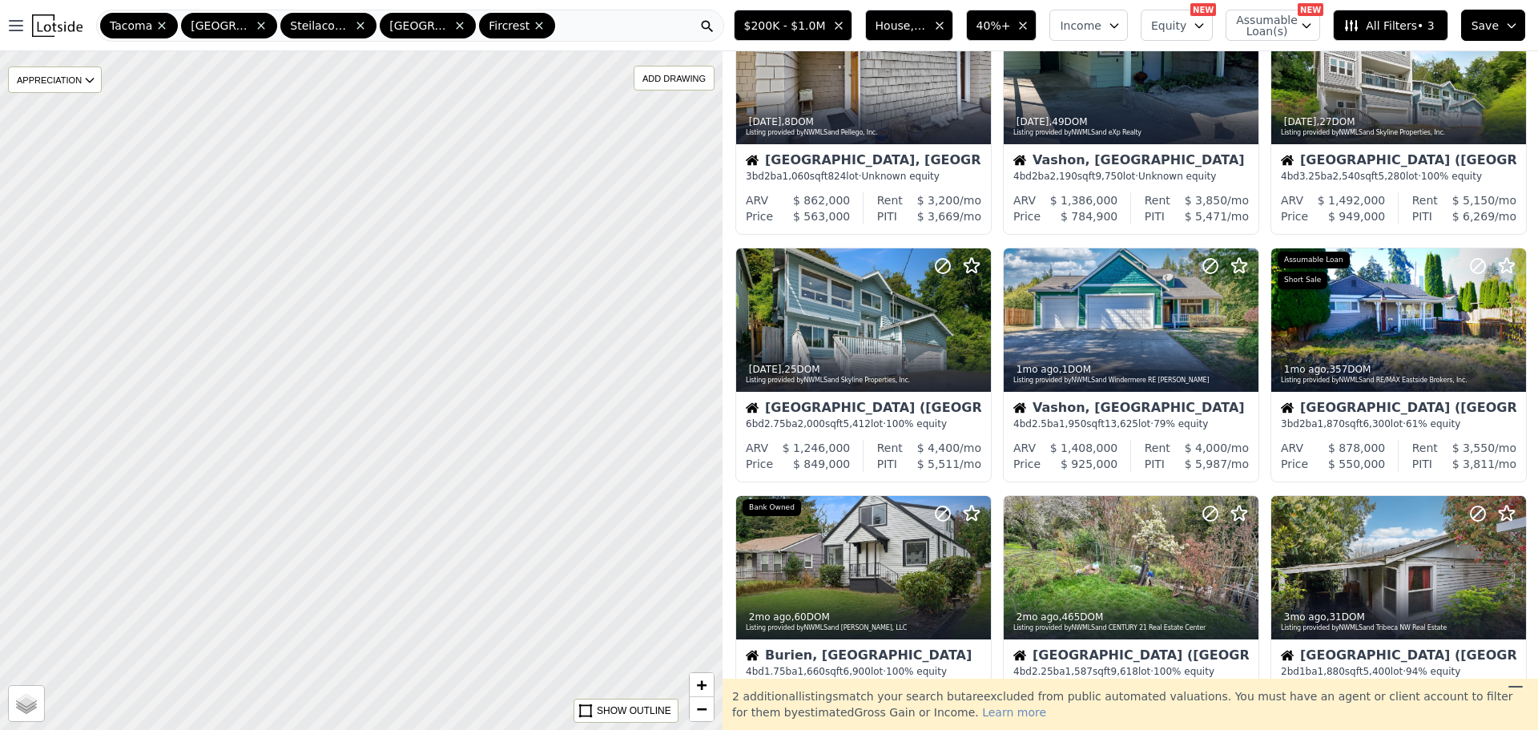
click at [514, 389] on div at bounding box center [361, 390] width 867 height 814
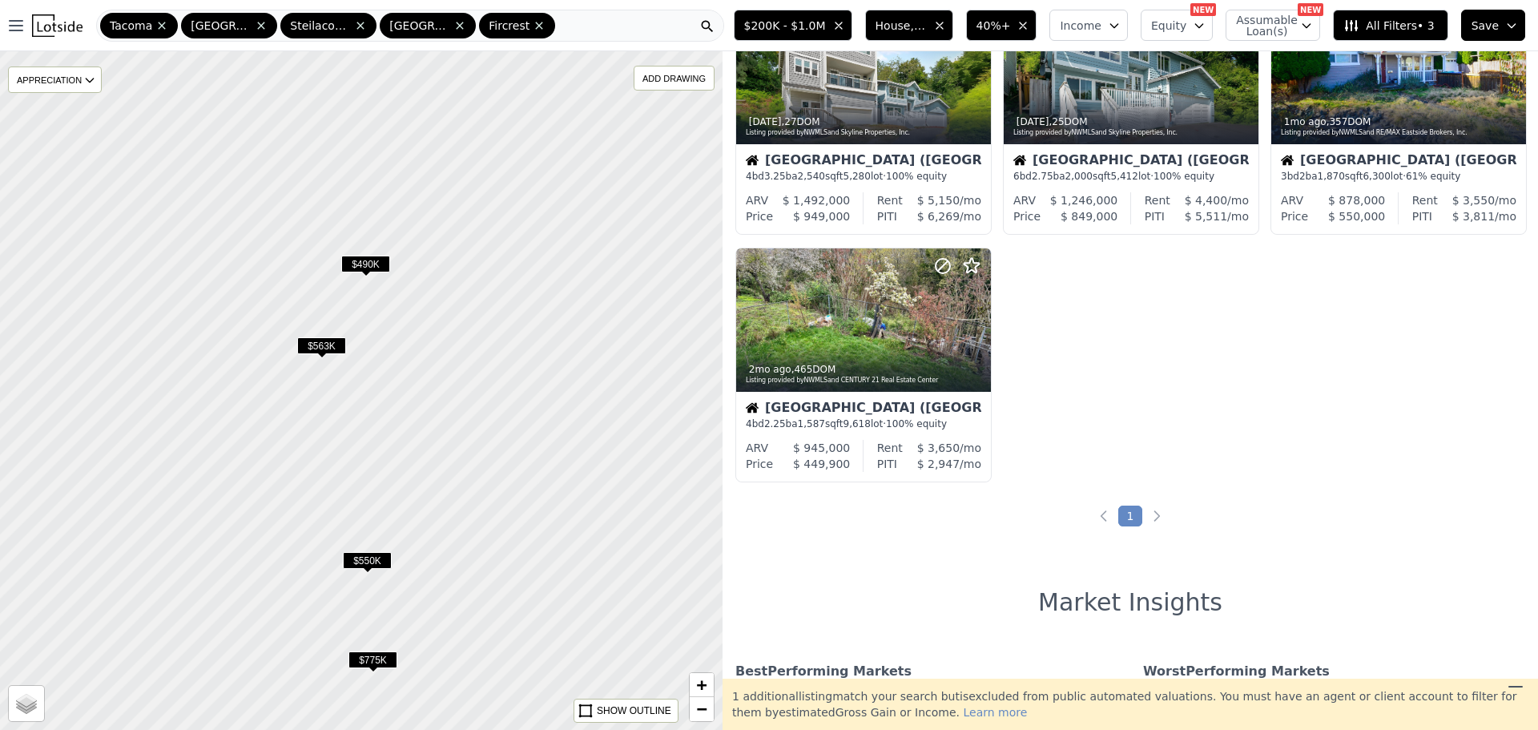
drag, startPoint x: 458, startPoint y: 392, endPoint x: 623, endPoint y: 498, distance: 195.3
click at [623, 498] on div at bounding box center [361, 390] width 867 height 814
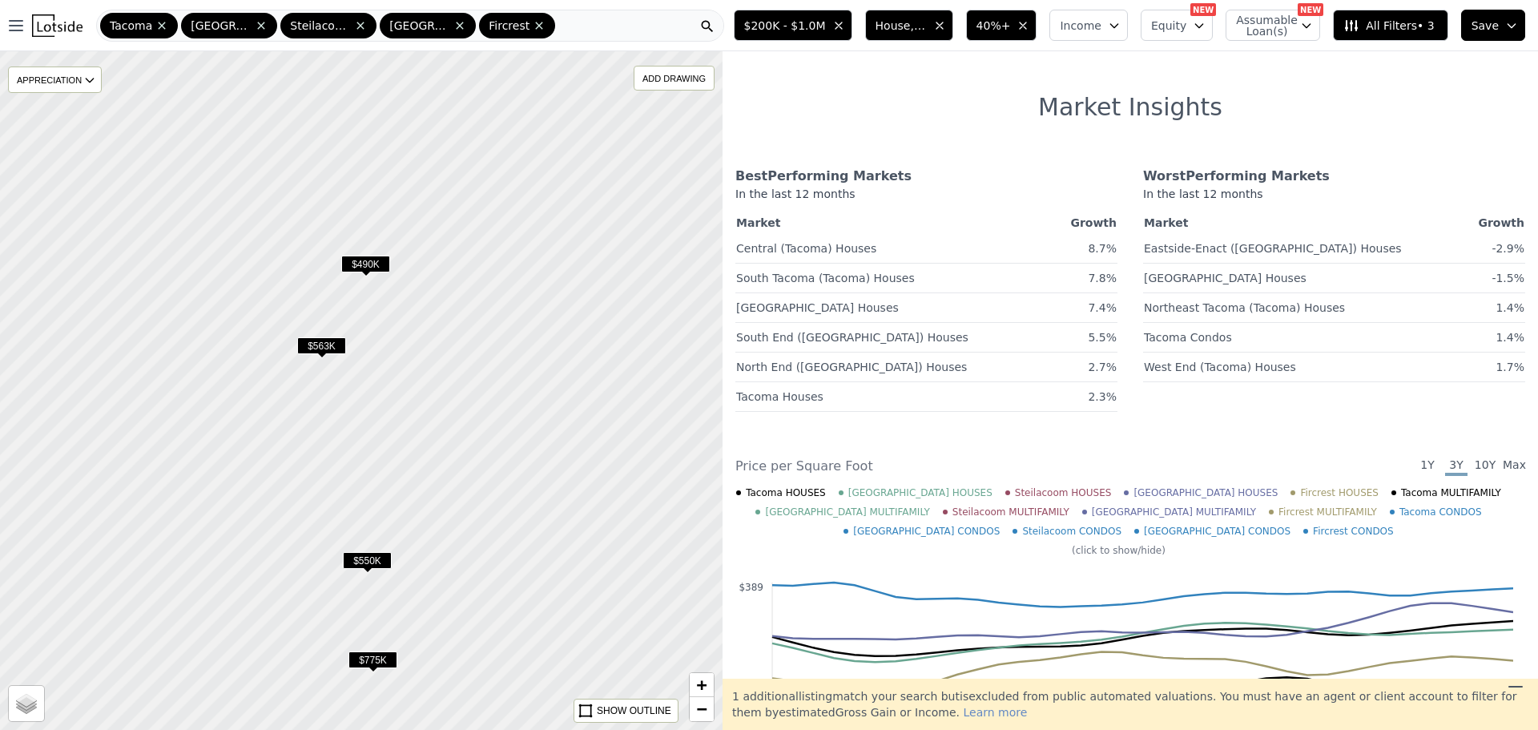
click at [366, 254] on div at bounding box center [361, 390] width 867 height 814
click at [369, 264] on span "$490K" at bounding box center [365, 264] width 49 height 17
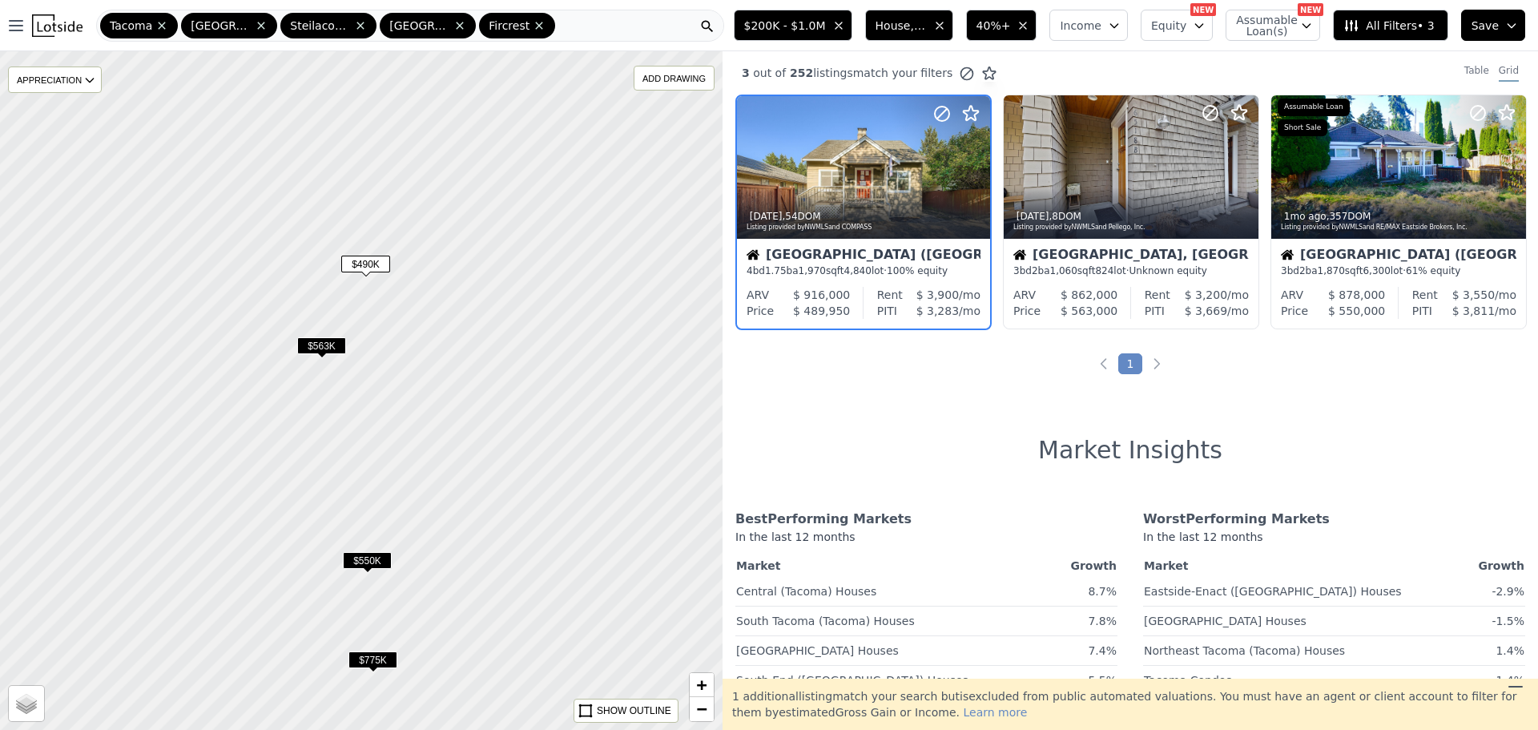
click at [880, 214] on div "4d ago , 54 DOM" at bounding box center [865, 216] width 236 height 13
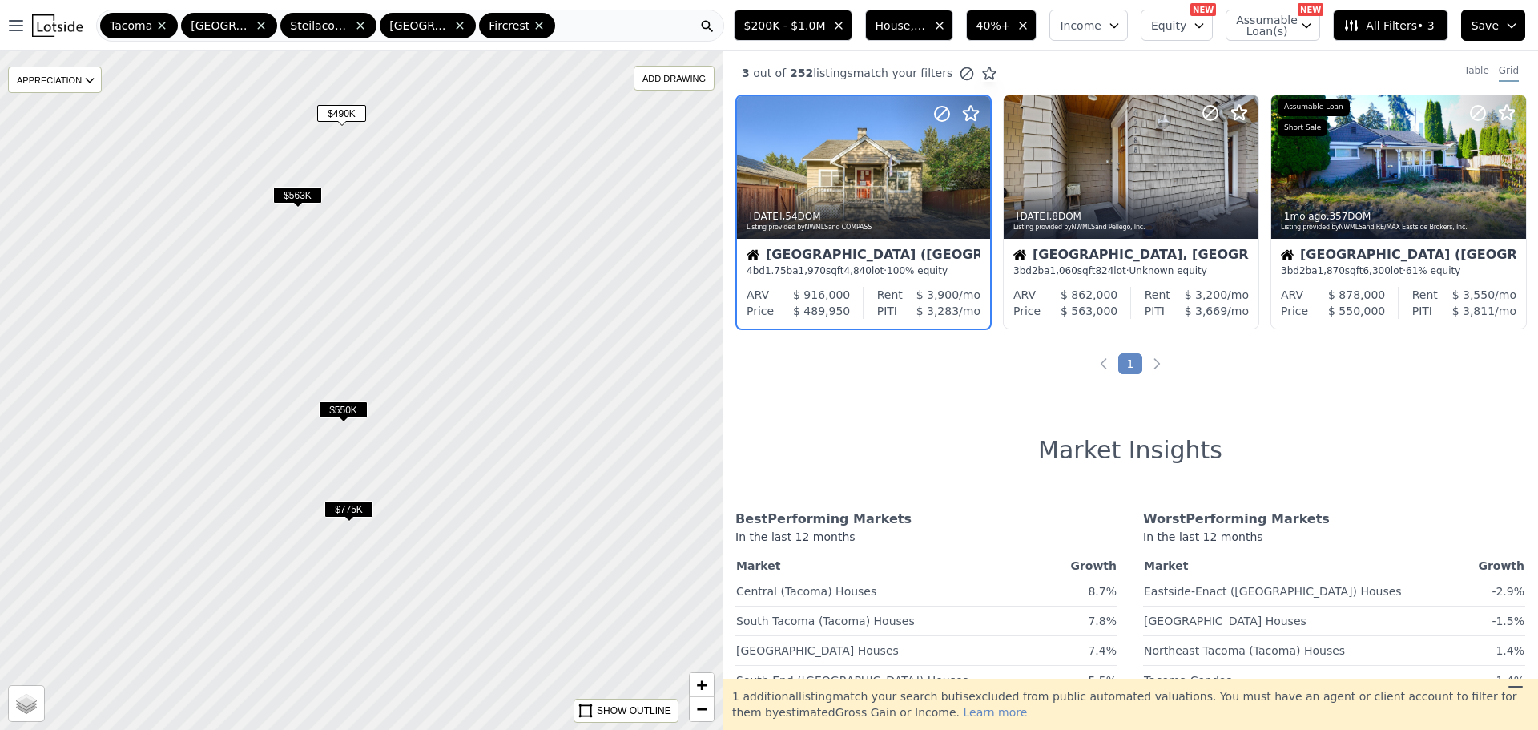
drag, startPoint x: 565, startPoint y: 438, endPoint x: 537, endPoint y: 175, distance: 264.3
click at [537, 185] on div at bounding box center [357, 370] width 867 height 814
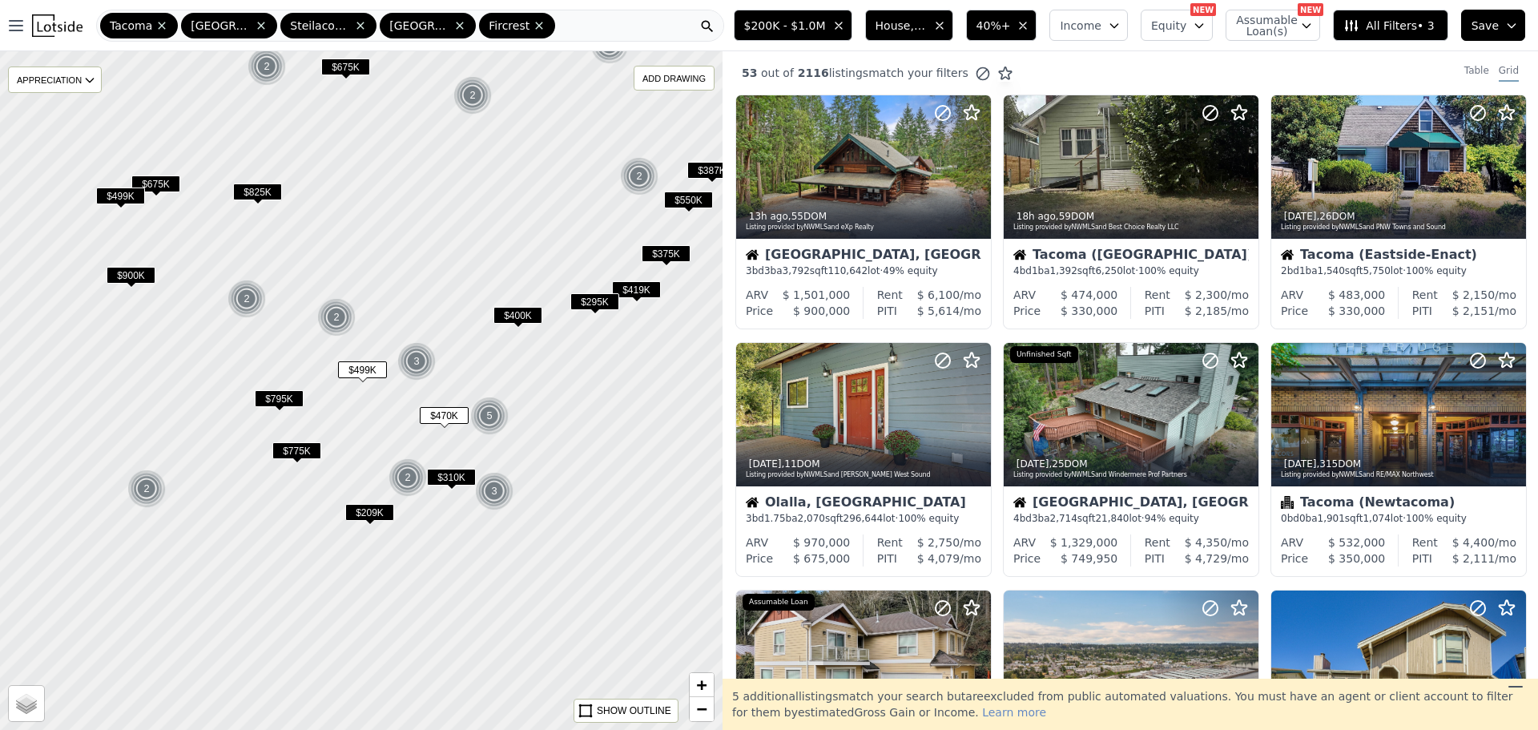
drag, startPoint x: 509, startPoint y: 382, endPoint x: 581, endPoint y: 201, distance: 194.9
click at [581, 201] on div at bounding box center [361, 390] width 867 height 814
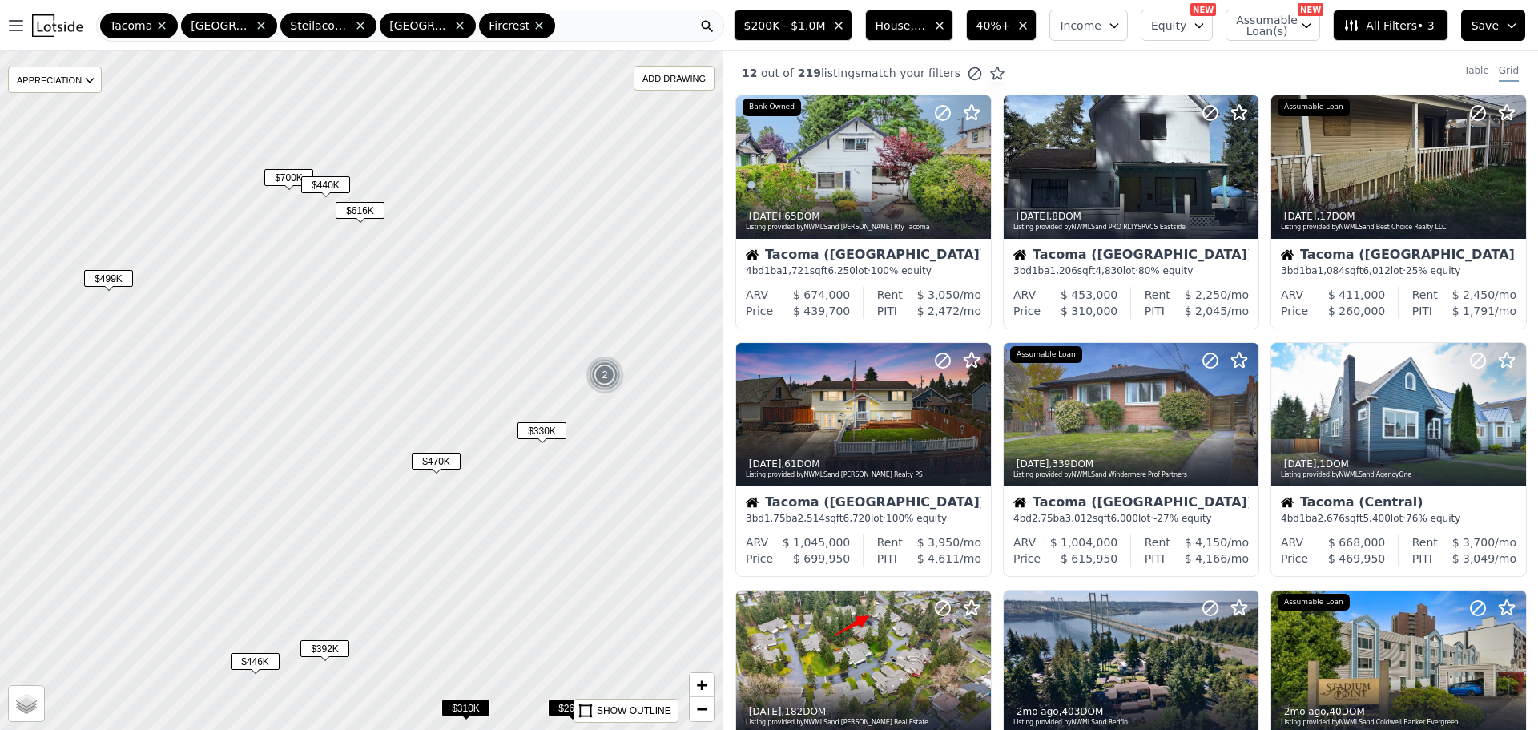
drag, startPoint x: 441, startPoint y: 376, endPoint x: 331, endPoint y: 414, distance: 116.3
click at [343, 419] on div at bounding box center [361, 390] width 867 height 814
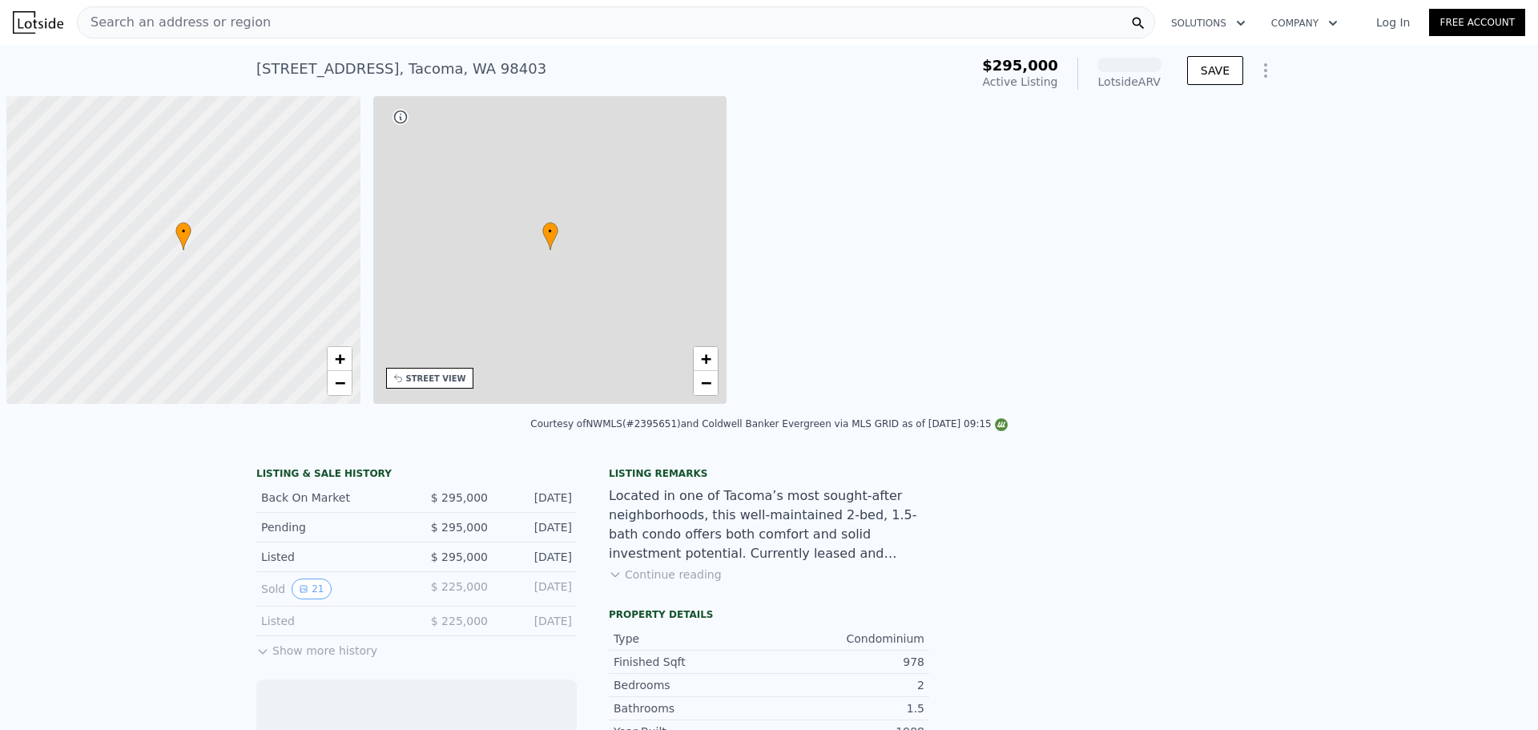
scroll to position [0, 6]
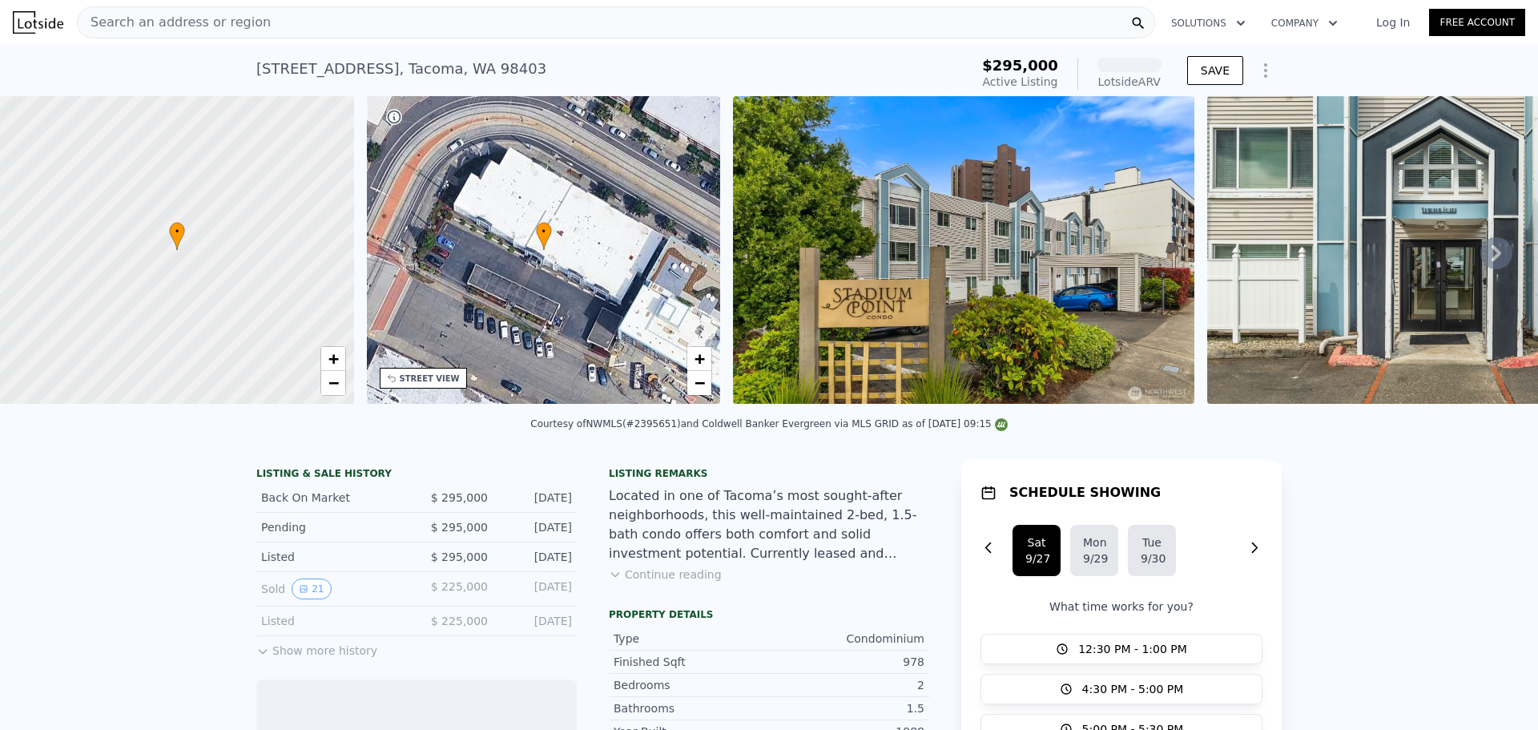
click at [1497, 257] on icon at bounding box center [1497, 253] width 32 height 32
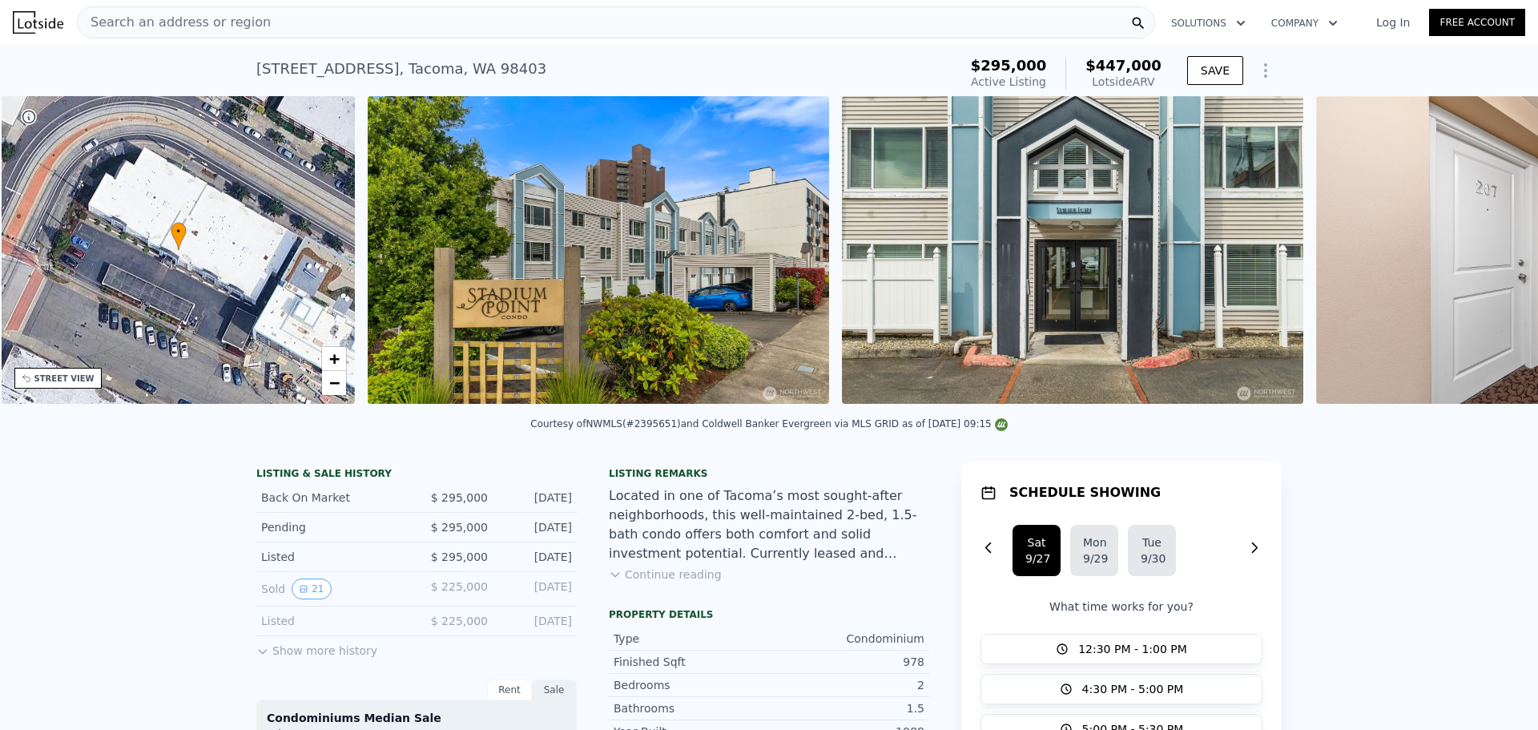
click at [1492, 257] on img at bounding box center [1546, 250] width 461 height 308
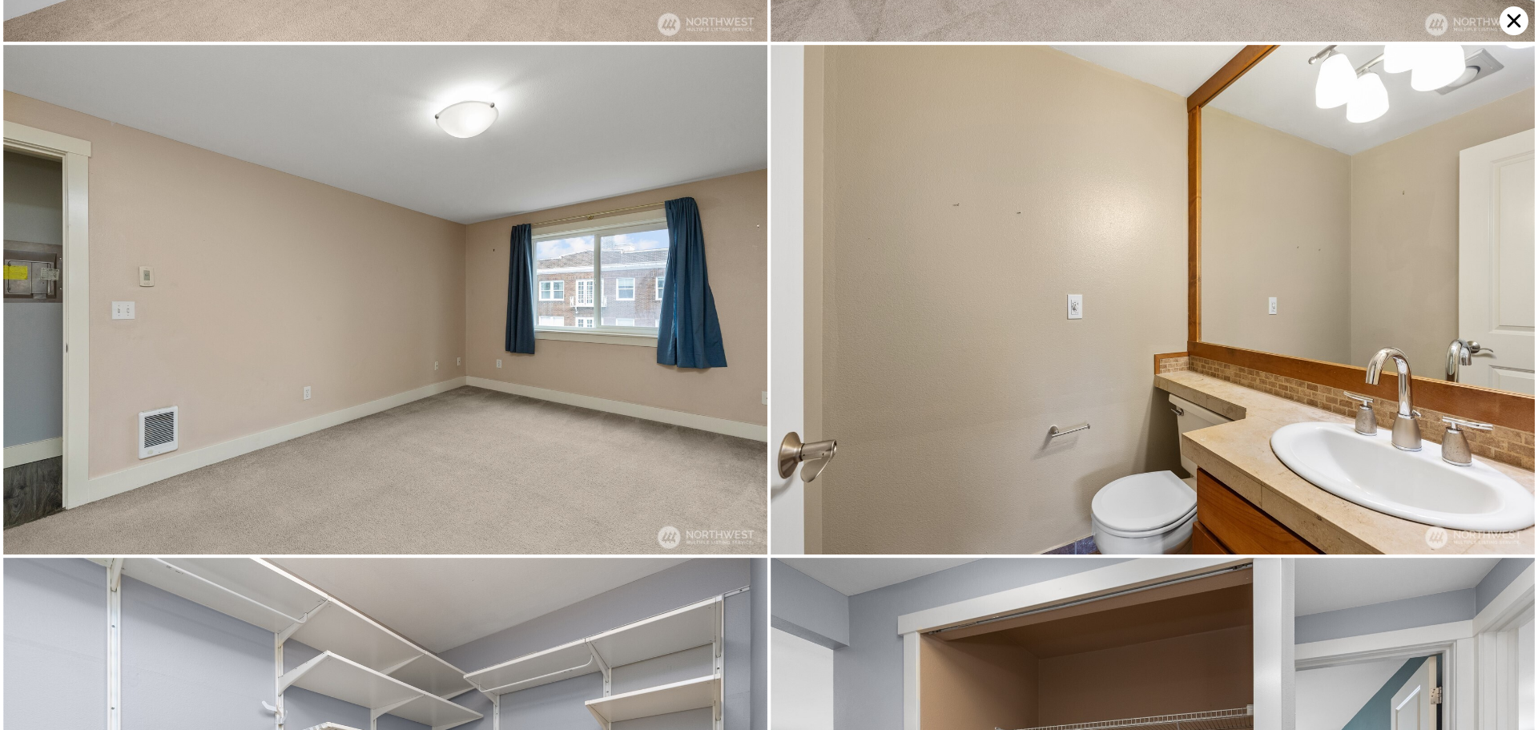
scroll to position [5595, 0]
click at [1509, 14] on icon at bounding box center [1515, 21] width 14 height 14
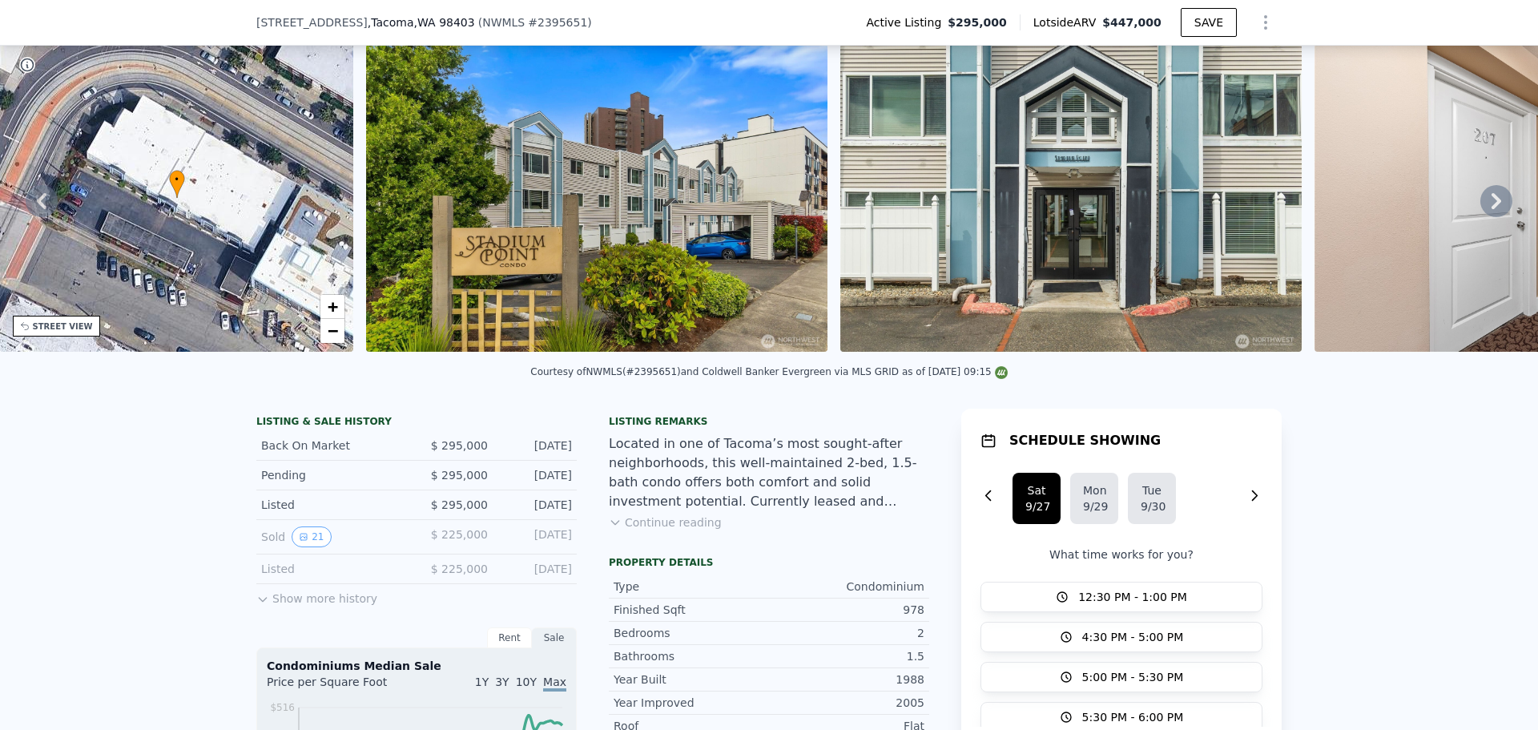
scroll to position [155, 0]
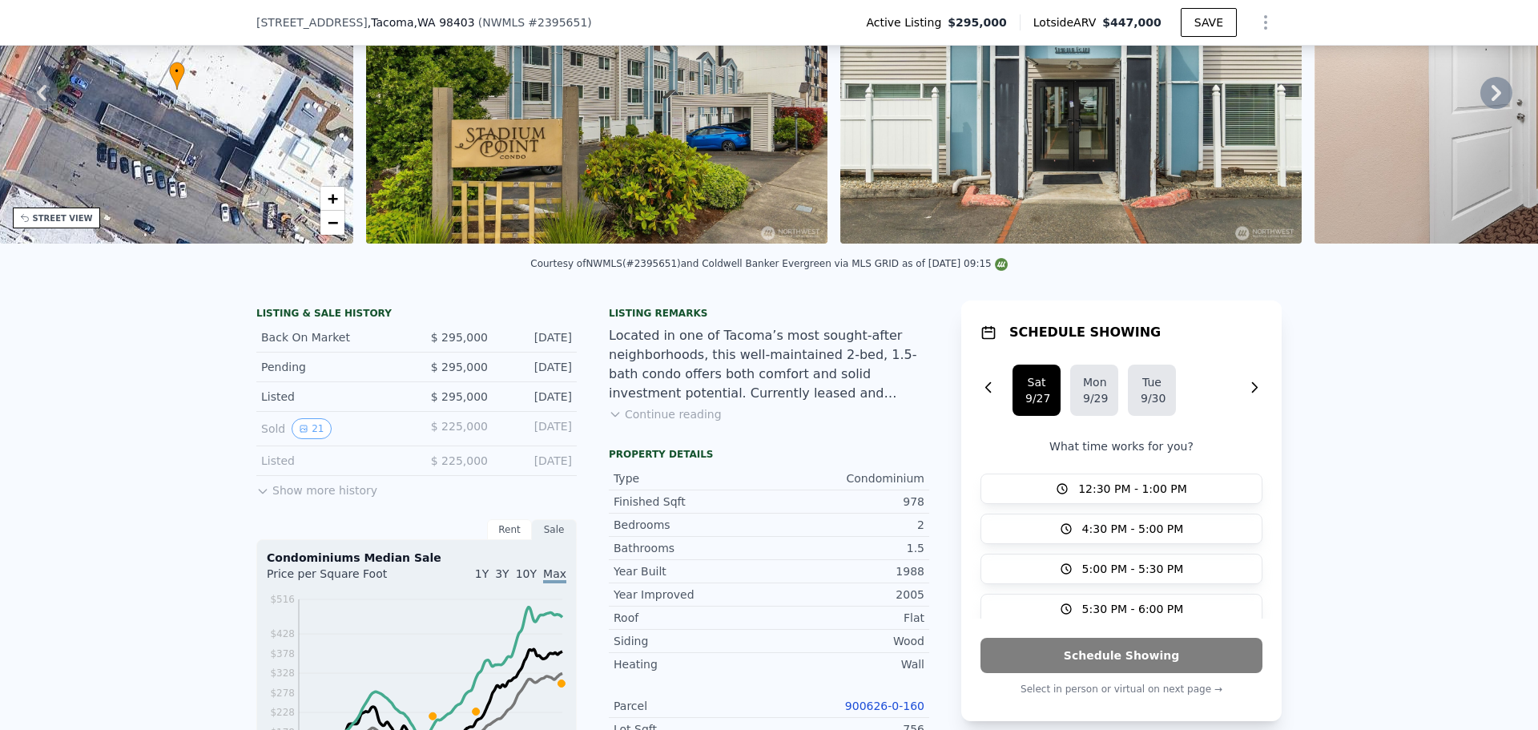
click at [653, 422] on button "Continue reading" at bounding box center [665, 414] width 113 height 16
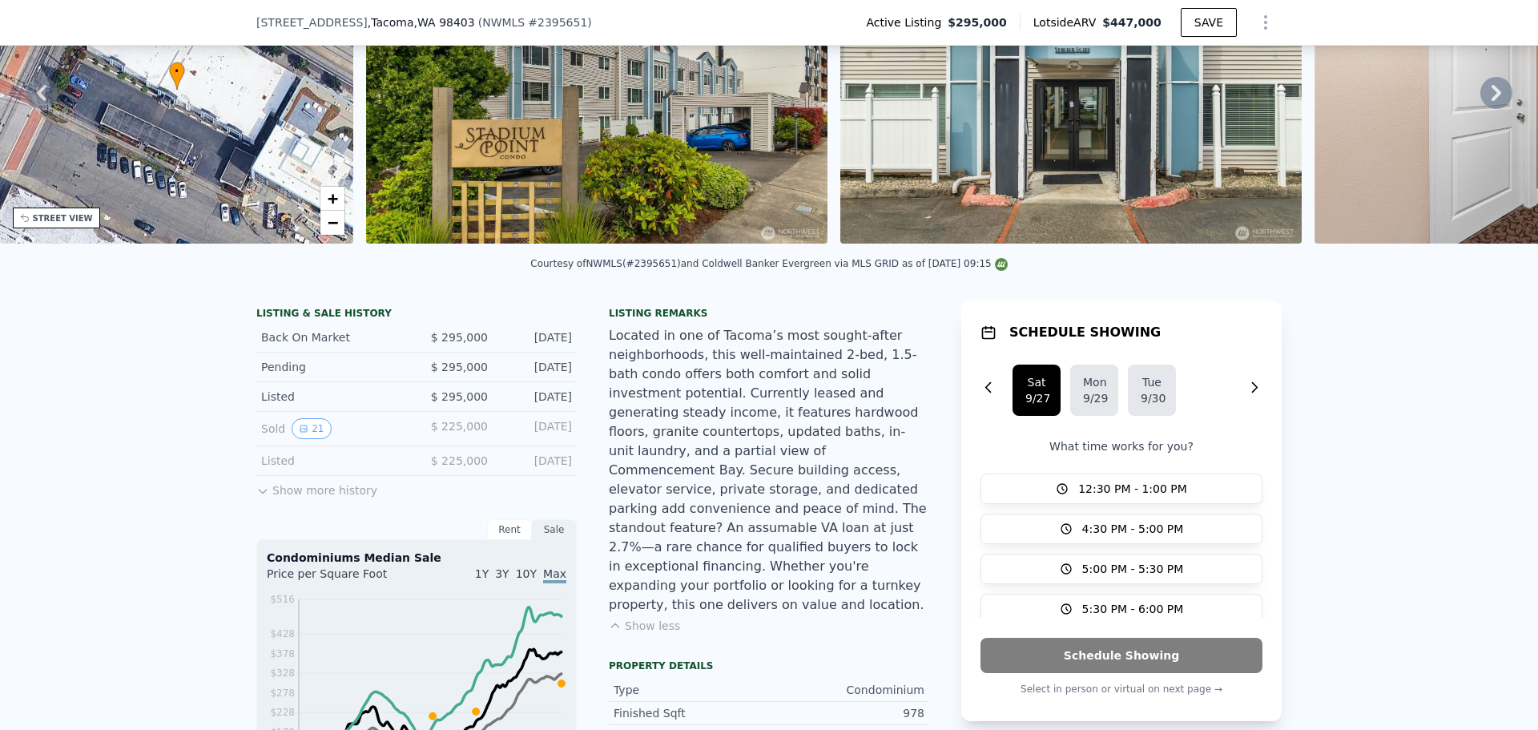
click at [620, 349] on div "Located in one of Tacoma’s most sought-after neighborhoods, this well-maintaine…" at bounding box center [769, 470] width 320 height 288
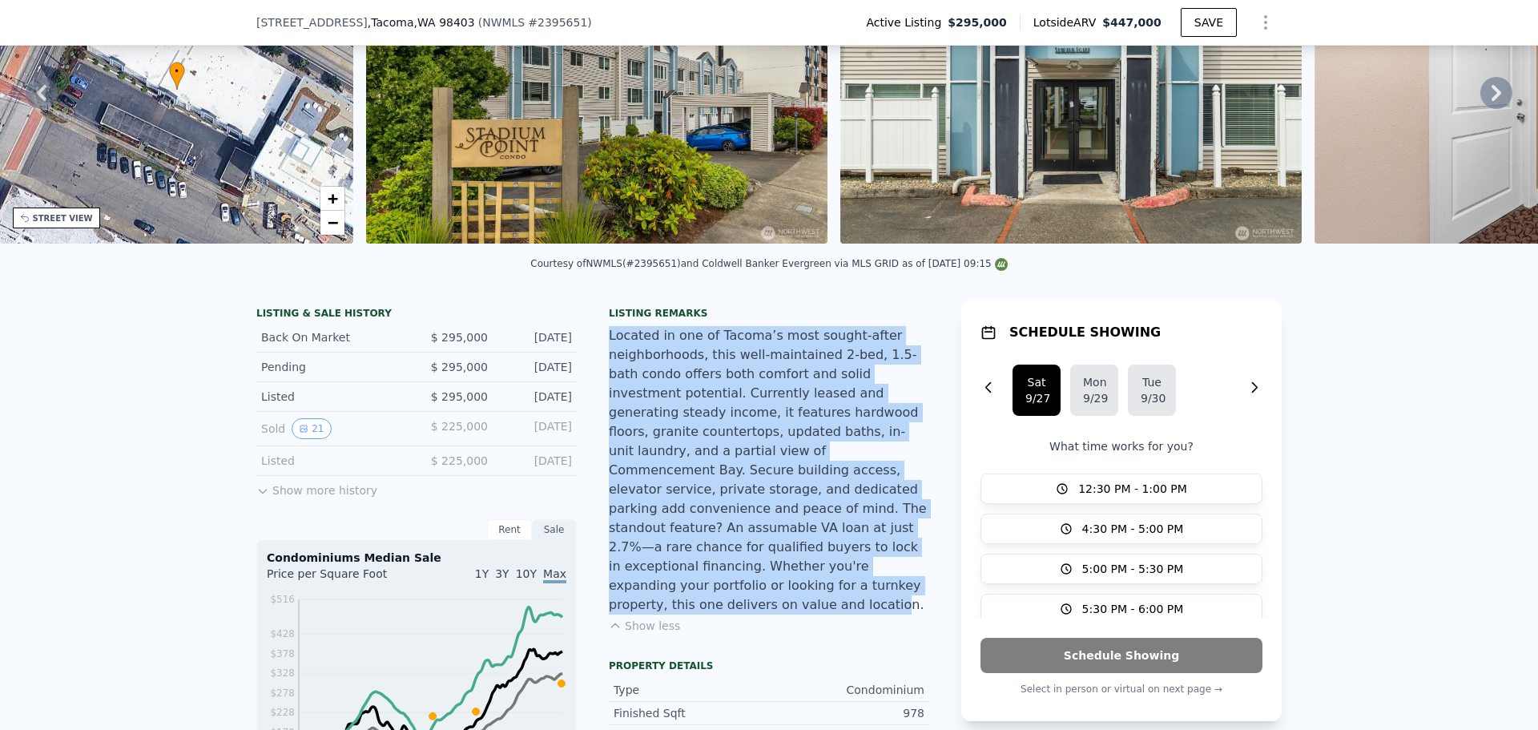
drag, startPoint x: 647, startPoint y: 348, endPoint x: 715, endPoint y: 584, distance: 245.7
click at [715, 584] on div "Located in one of Tacoma’s most sought-after neighborhoods, this well-maintaine…" at bounding box center [769, 470] width 320 height 288
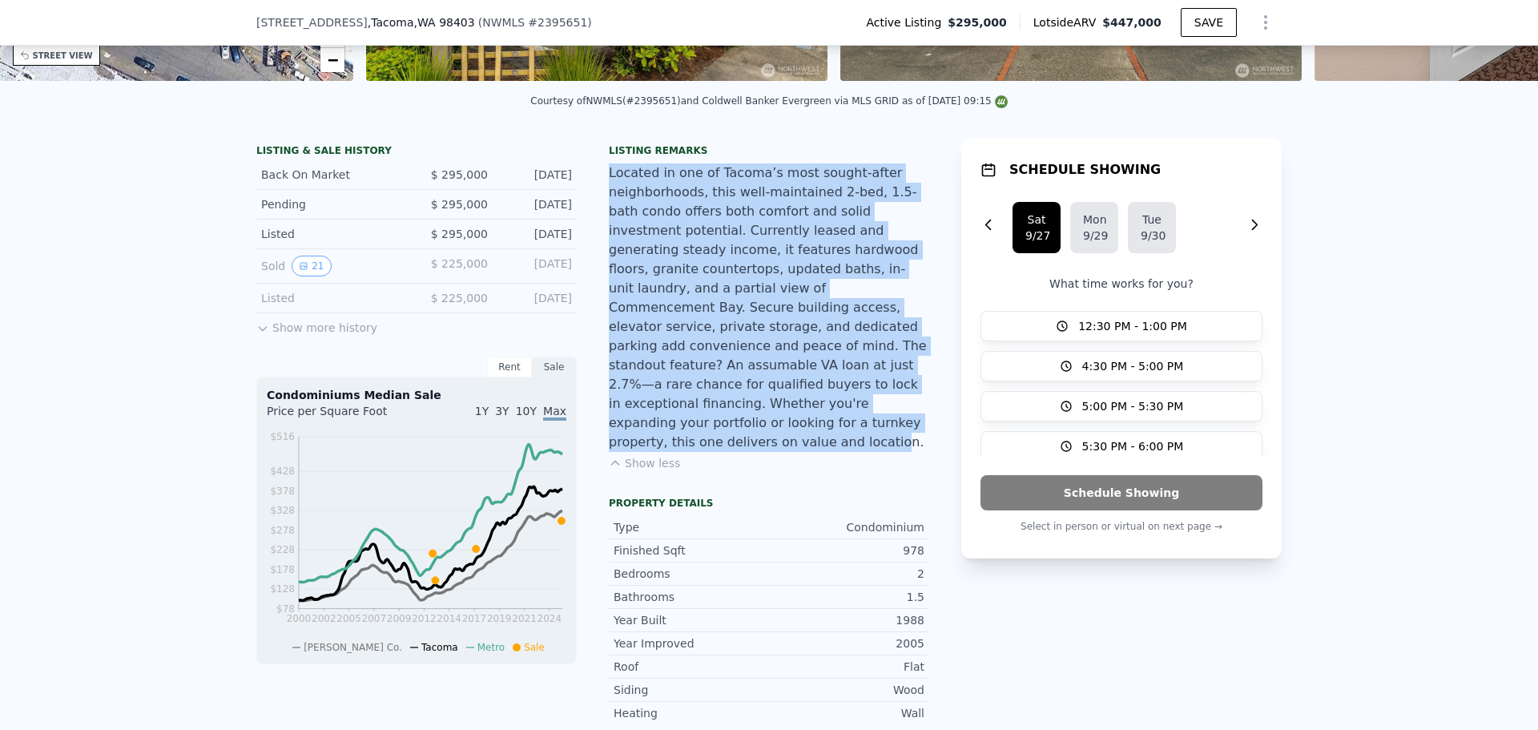
scroll to position [315, 0]
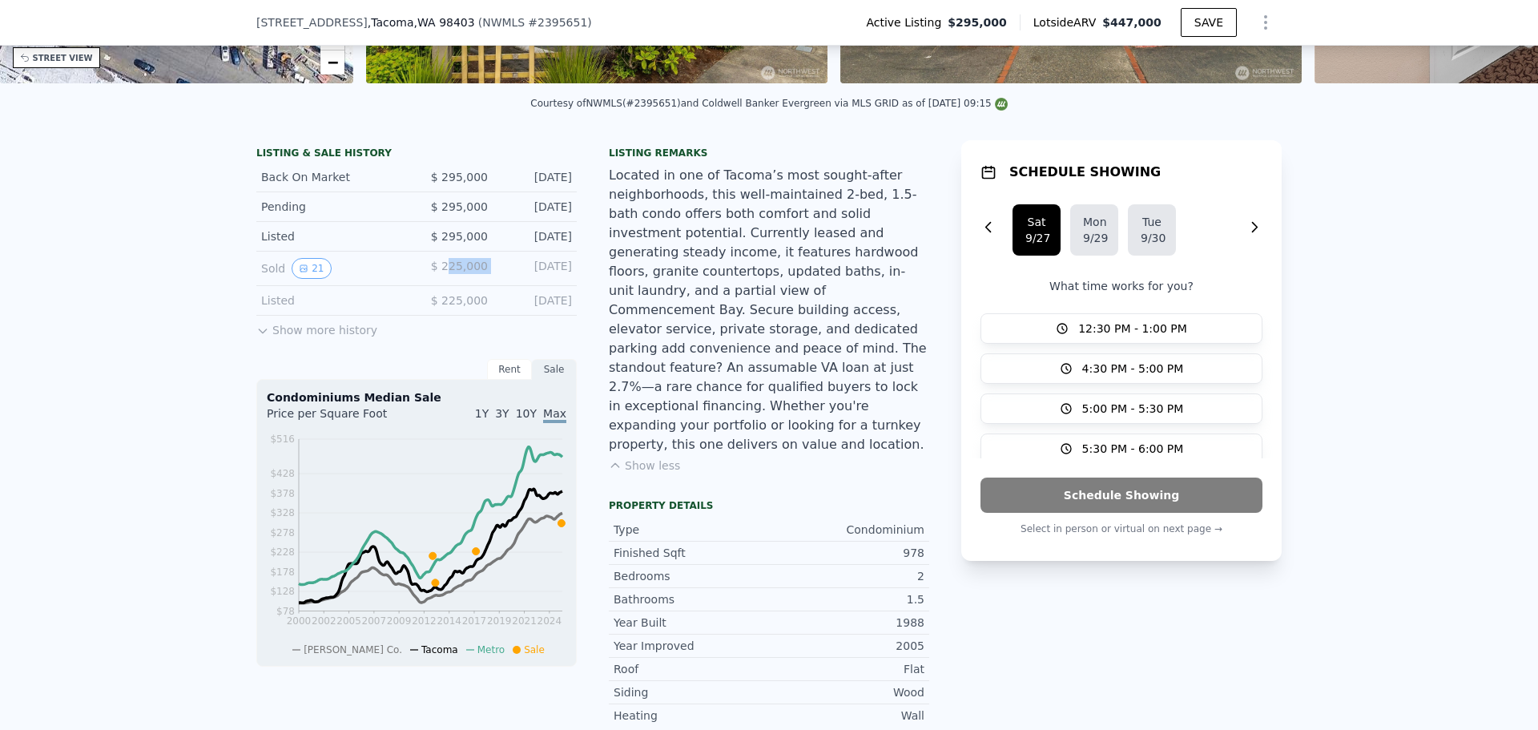
drag, startPoint x: 449, startPoint y: 283, endPoint x: 503, endPoint y: 283, distance: 53.7
click at [503, 283] on div "Sold 21 $ 225,000 [DATE]" at bounding box center [416, 269] width 320 height 34
click at [502, 279] on div "[DATE]" at bounding box center [536, 268] width 71 height 21
drag, startPoint x: 432, startPoint y: 183, endPoint x: 493, endPoint y: 195, distance: 62.2
click at [484, 192] on div "Back On Market $ 295,000 [DATE]" at bounding box center [416, 178] width 320 height 30
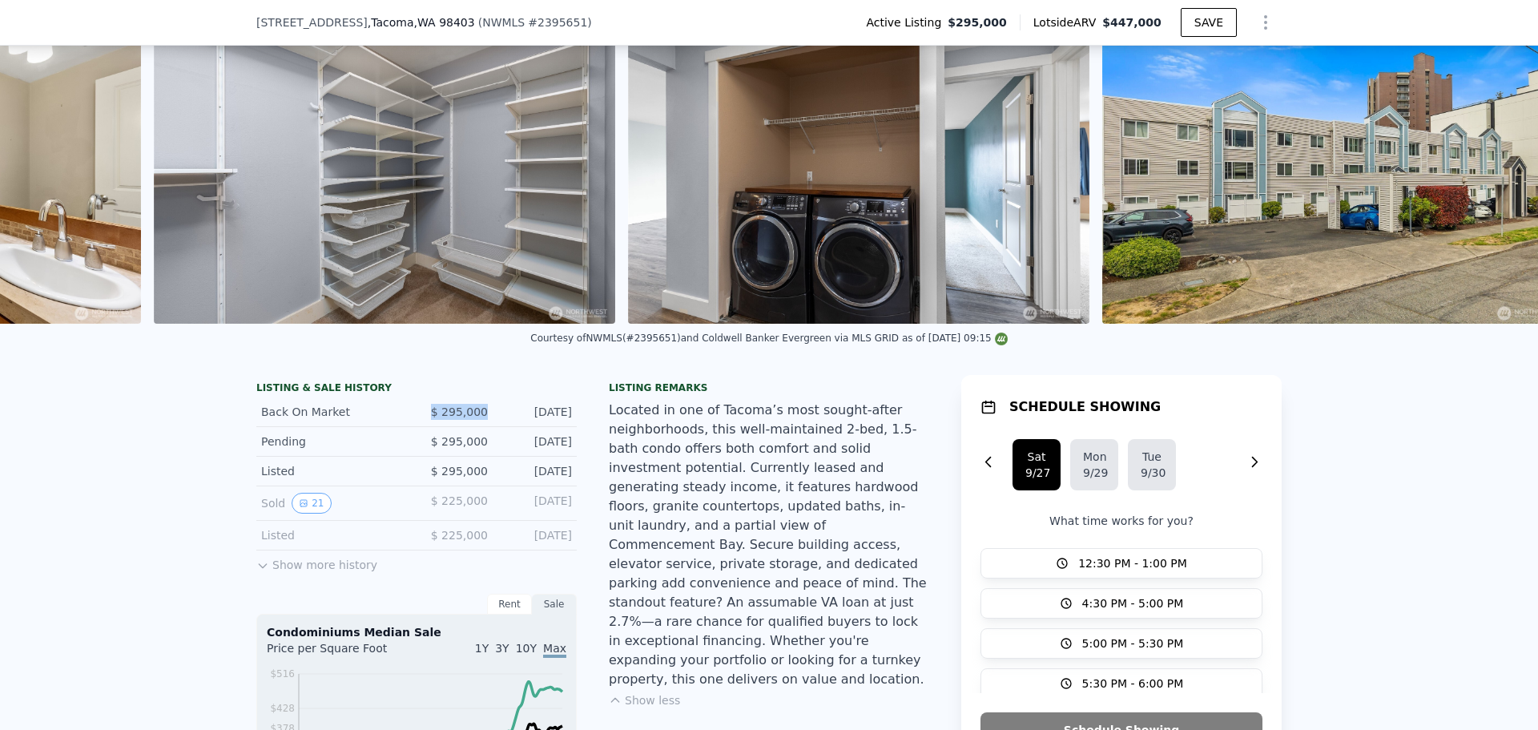
scroll to position [0, 12016]
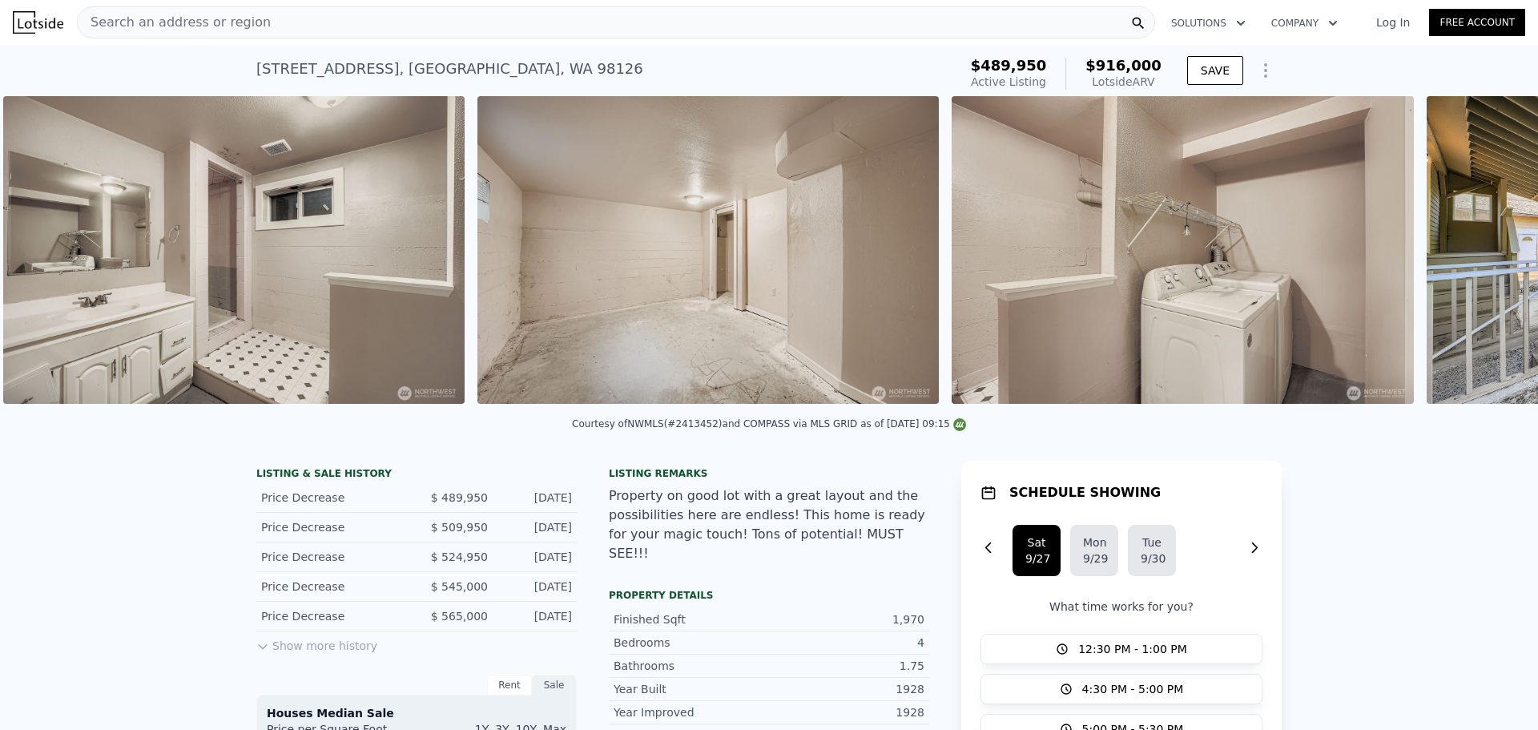
scroll to position [0, 7852]
